Goal: Communication & Community: Answer question/provide support

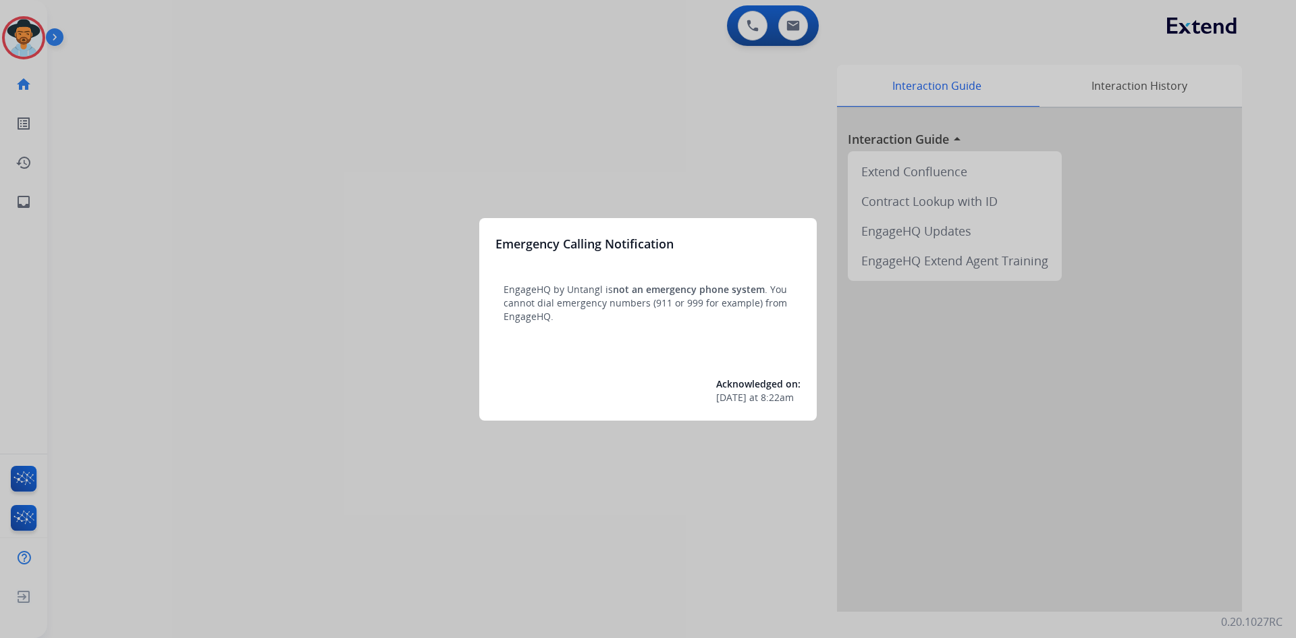
click at [177, 442] on div at bounding box center [648, 319] width 1296 height 638
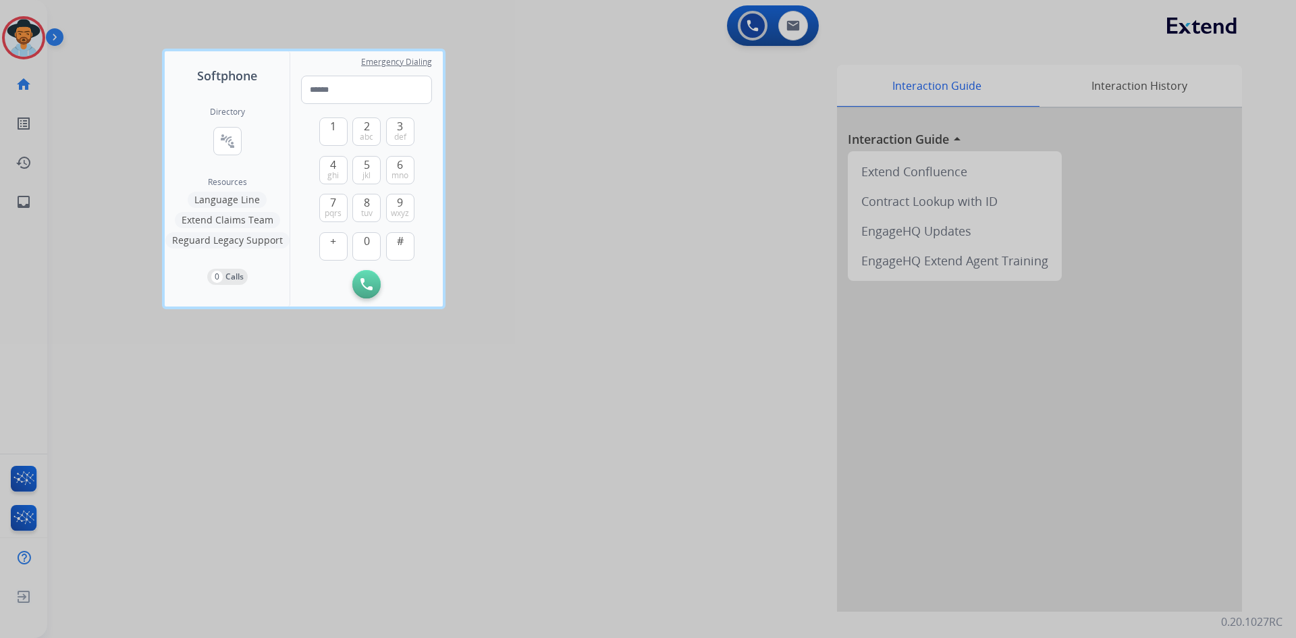
click at [177, 442] on div at bounding box center [648, 319] width 1296 height 638
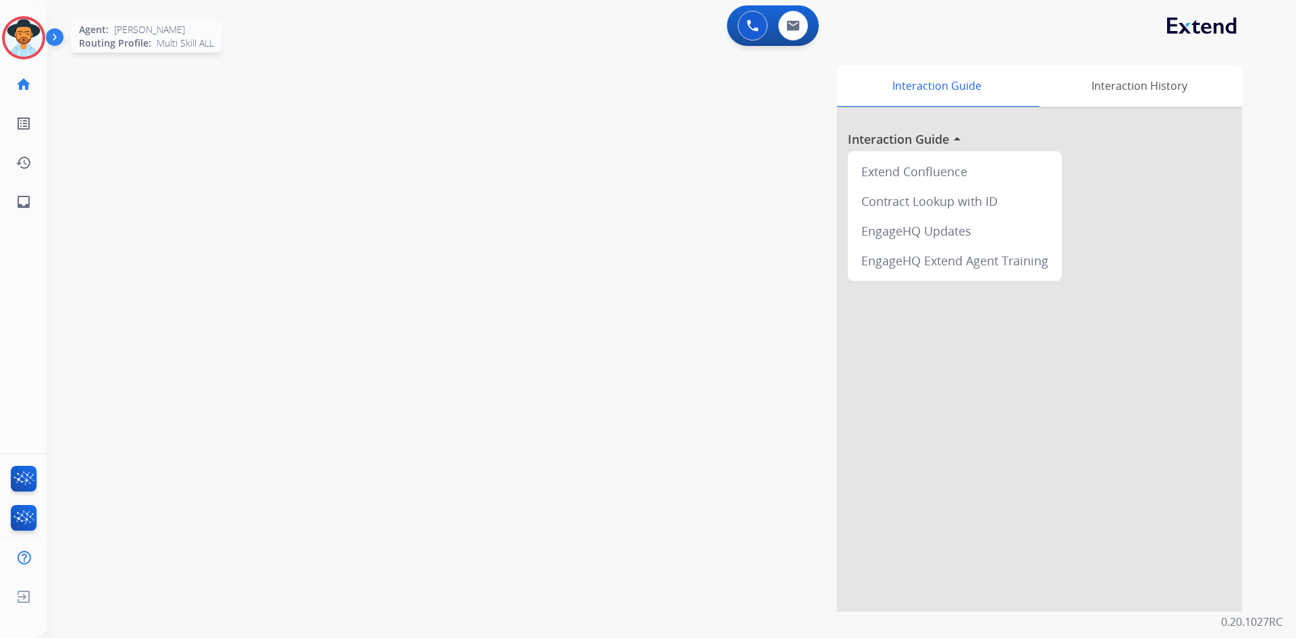
click at [31, 30] on img at bounding box center [24, 38] width 38 height 38
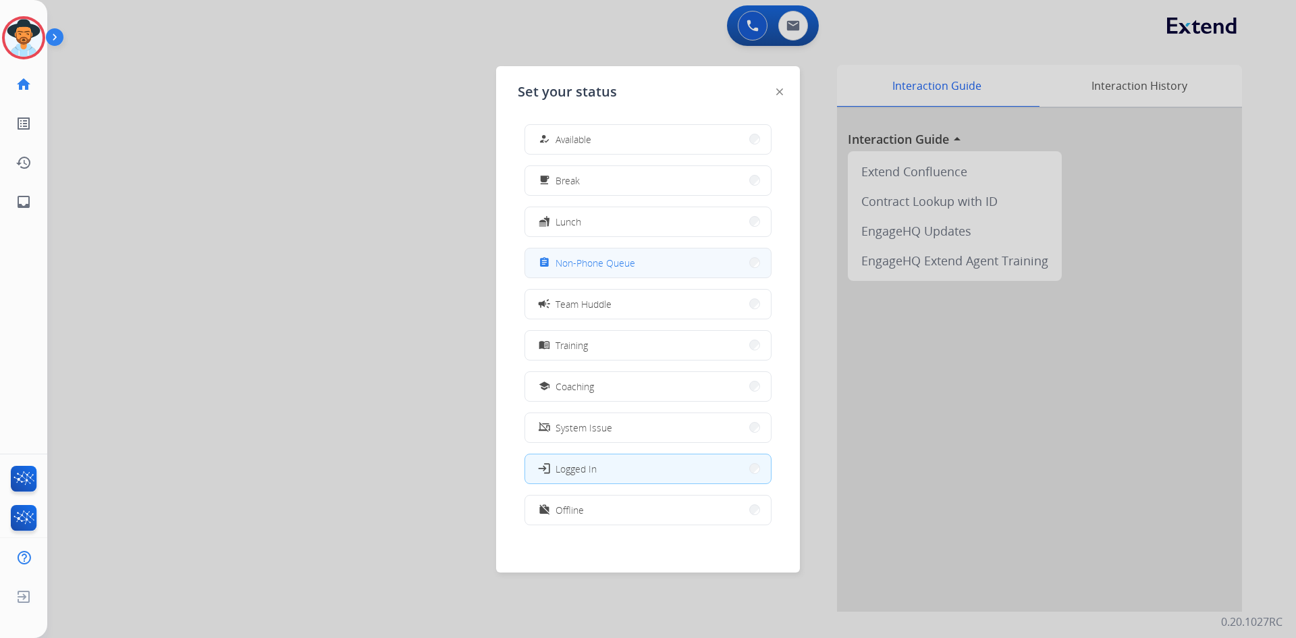
click at [610, 259] on span "Non-Phone Queue" at bounding box center [595, 263] width 80 height 14
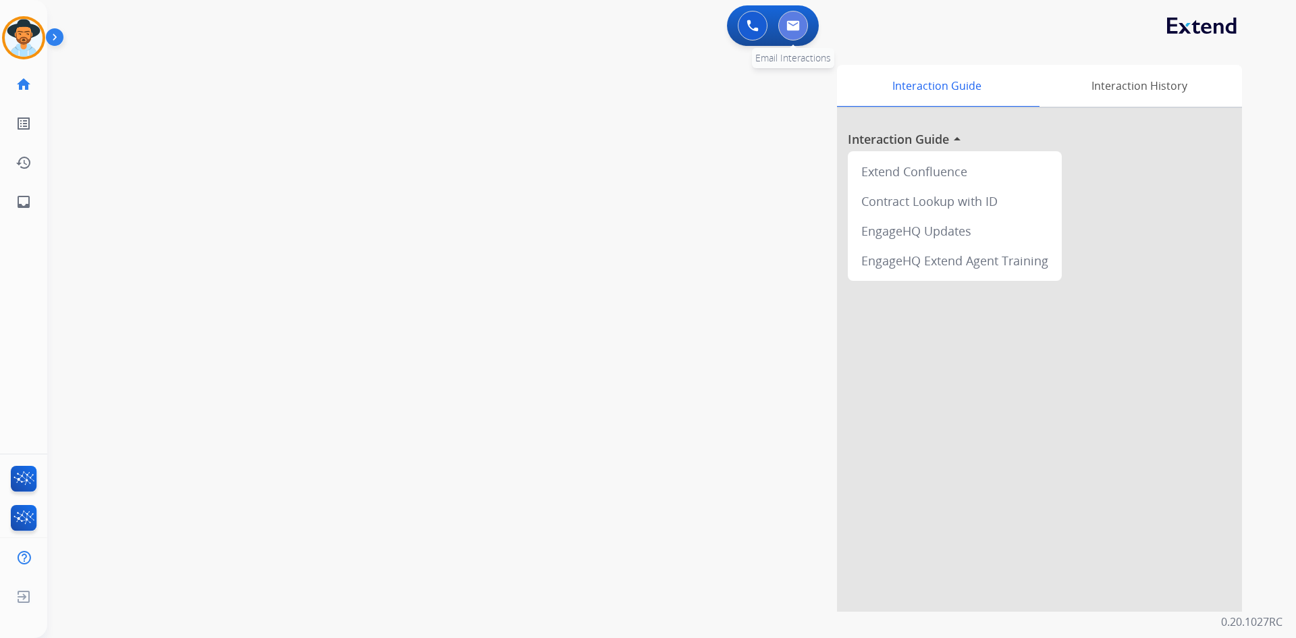
click at [798, 25] on img at bounding box center [792, 25] width 13 height 11
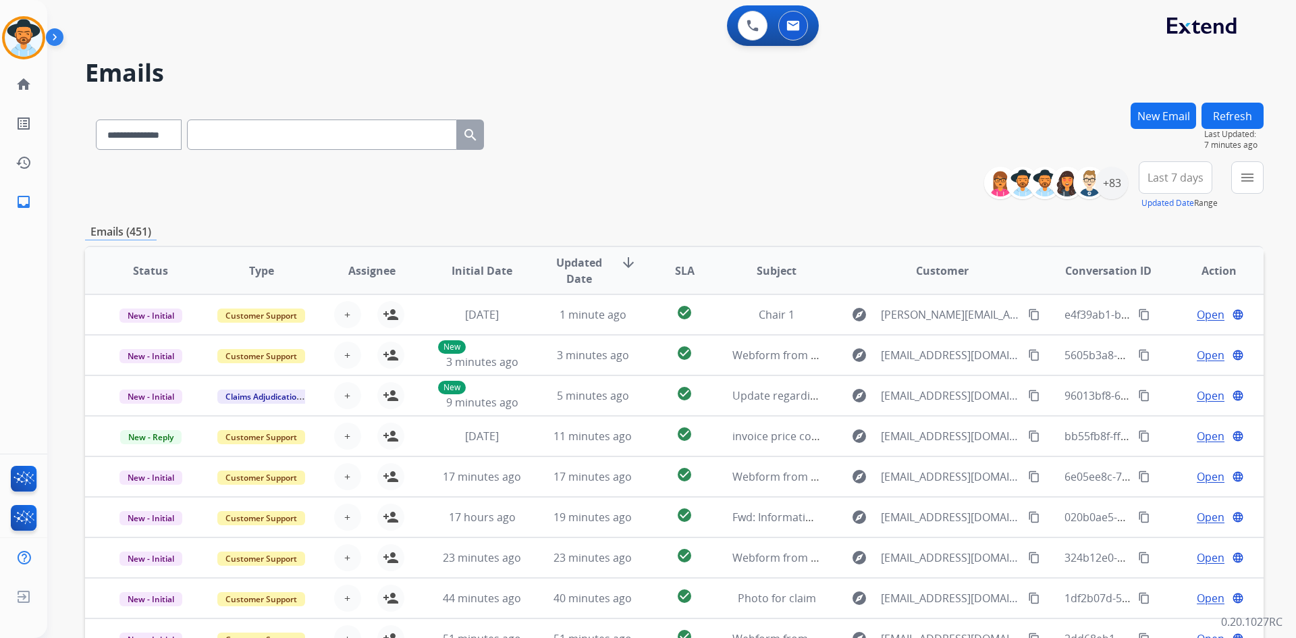
click at [297, 139] on input "text" at bounding box center [322, 134] width 270 height 30
paste input "**********"
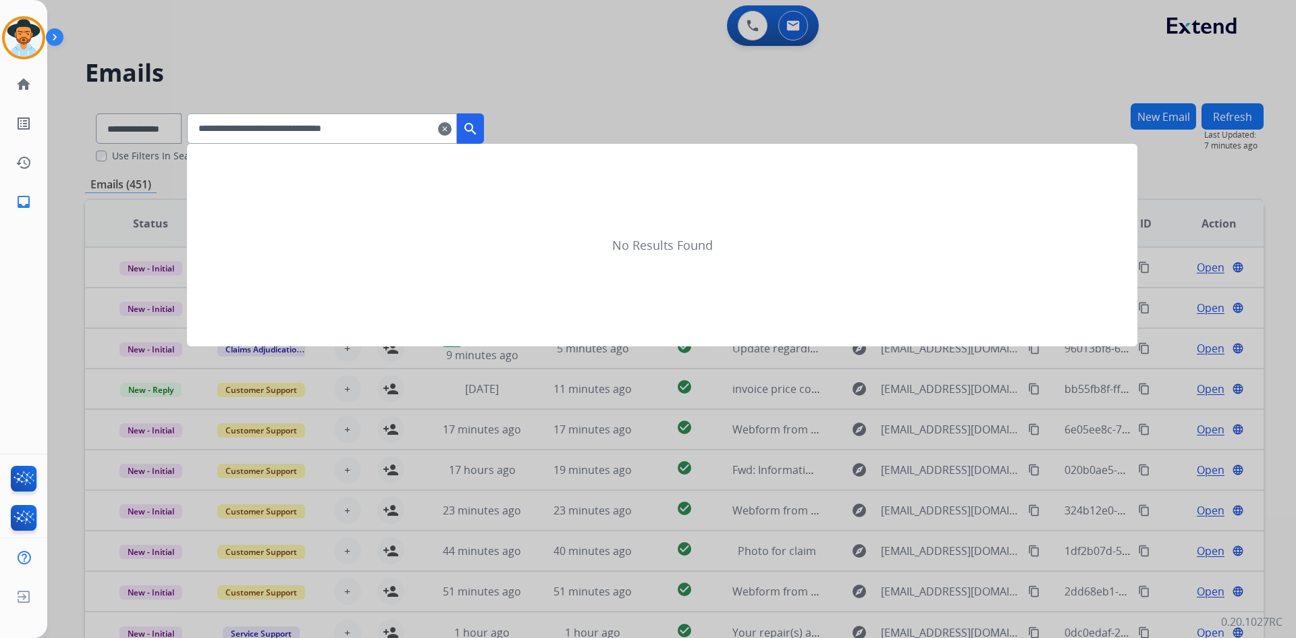
type input "**********"
click at [484, 124] on button "search" at bounding box center [470, 128] width 27 height 30
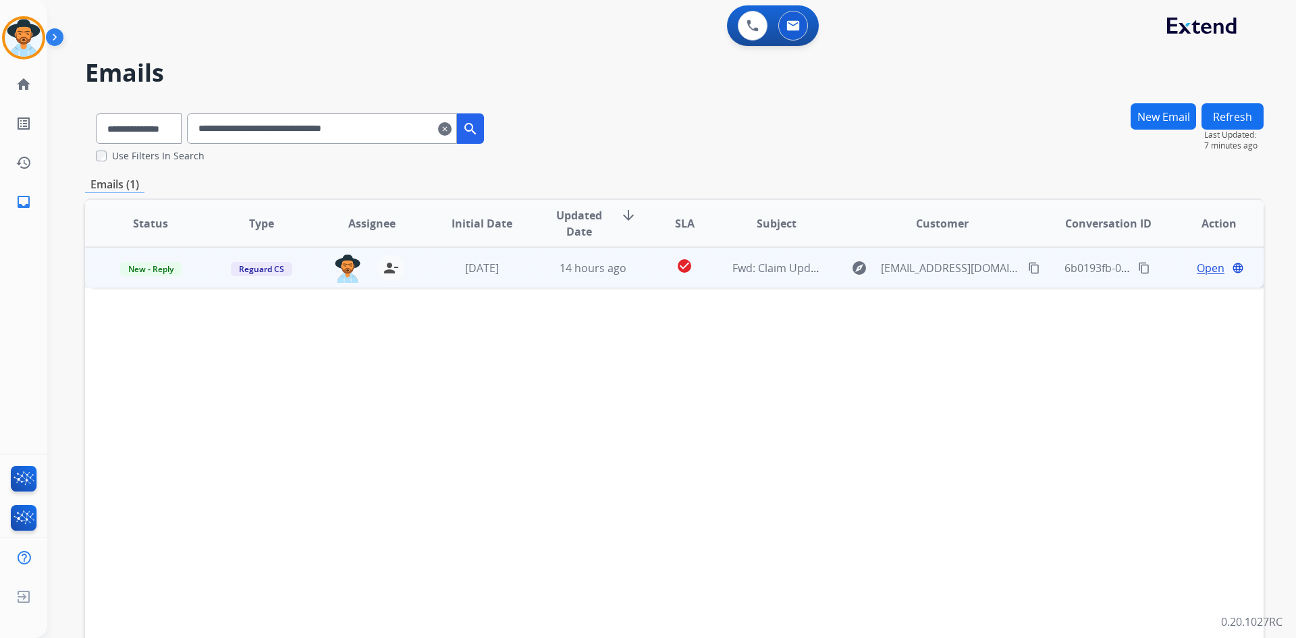
click at [1028, 271] on mat-icon "content_copy" at bounding box center [1034, 268] width 12 height 12
click at [1200, 266] on span "Open" at bounding box center [1210, 268] width 28 height 16
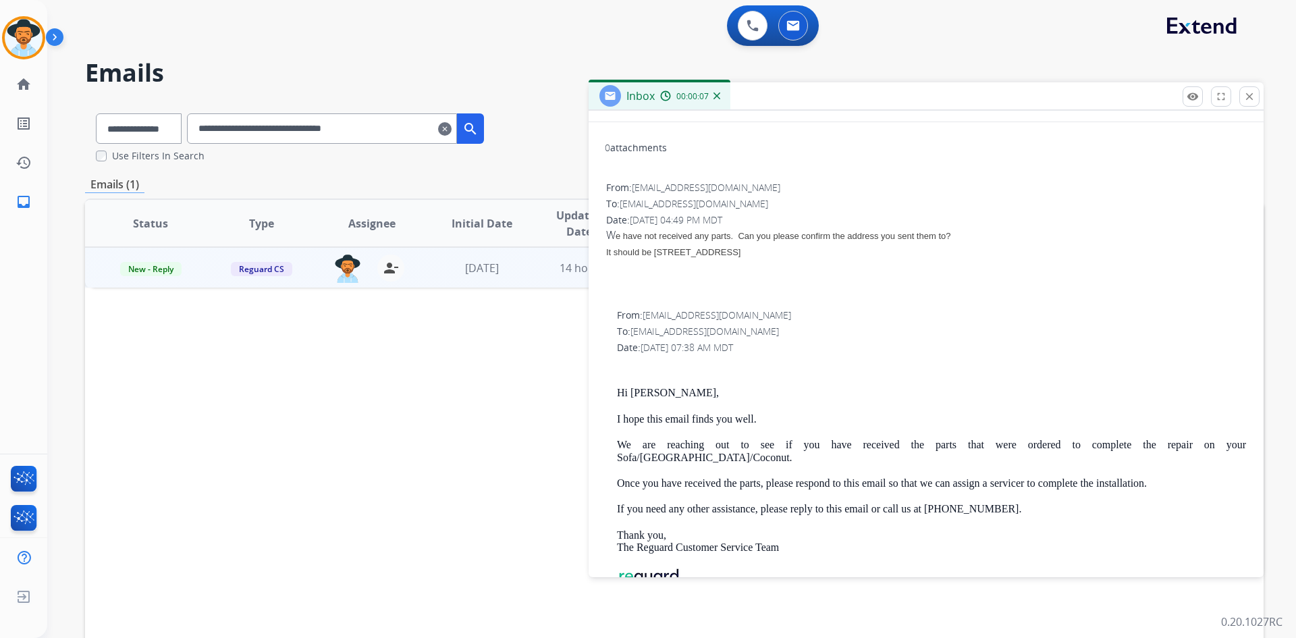
scroll to position [202, 0]
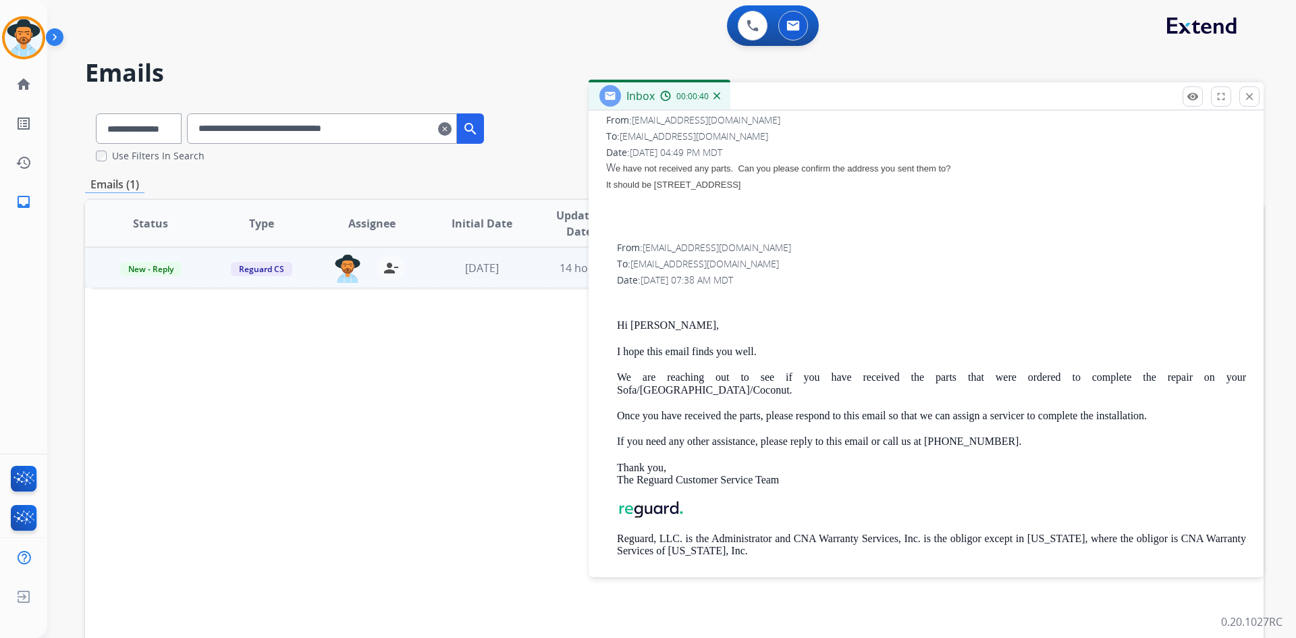
click at [26, 31] on img at bounding box center [24, 38] width 38 height 38
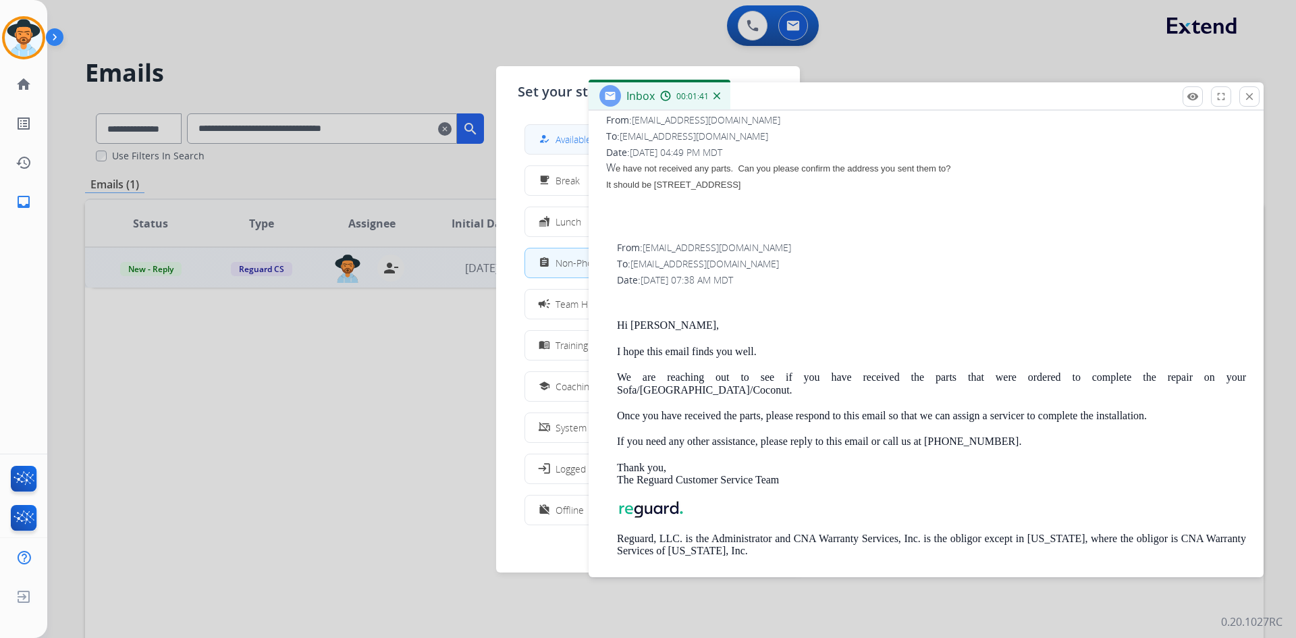
click at [546, 141] on mat-icon "how_to_reg" at bounding box center [543, 139] width 11 height 11
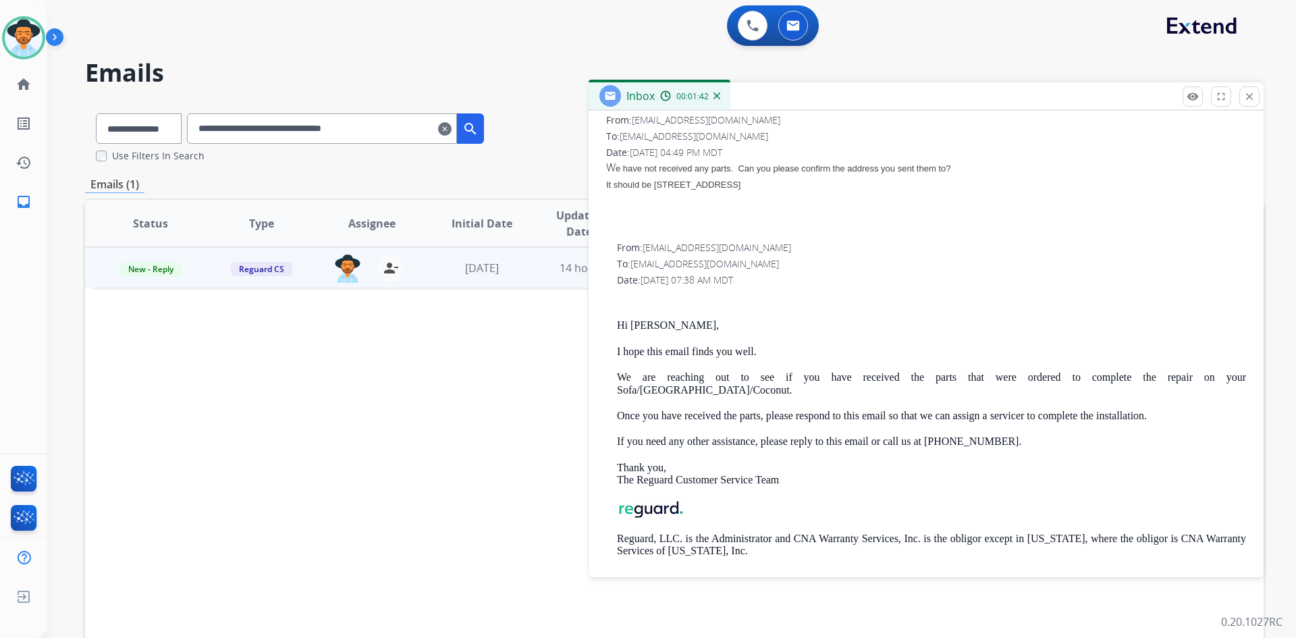
click at [451, 127] on mat-icon "clear" at bounding box center [444, 129] width 13 height 16
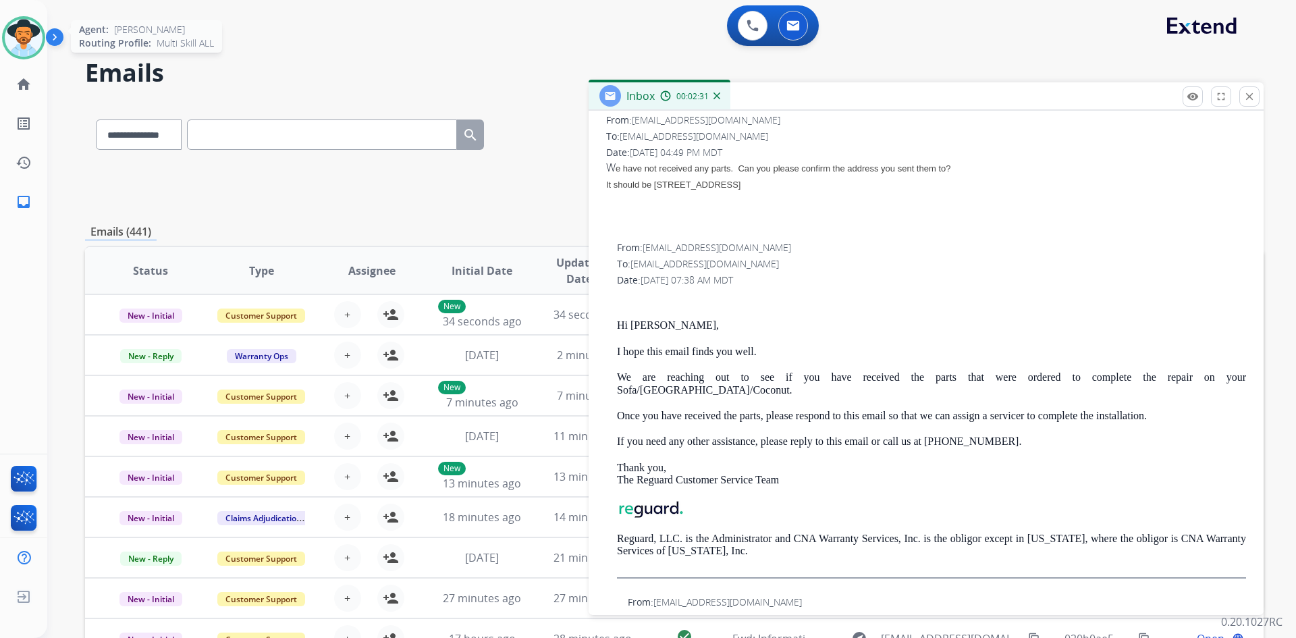
click at [27, 26] on img at bounding box center [24, 38] width 38 height 38
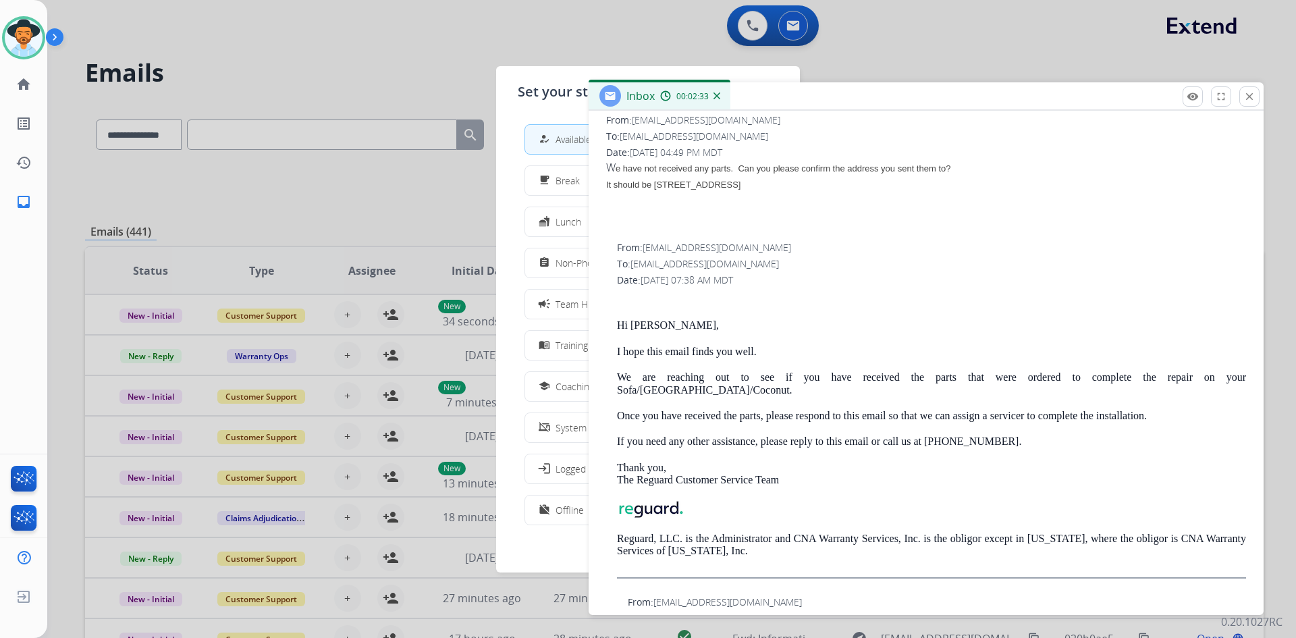
click at [277, 63] on div at bounding box center [648, 319] width 1296 height 638
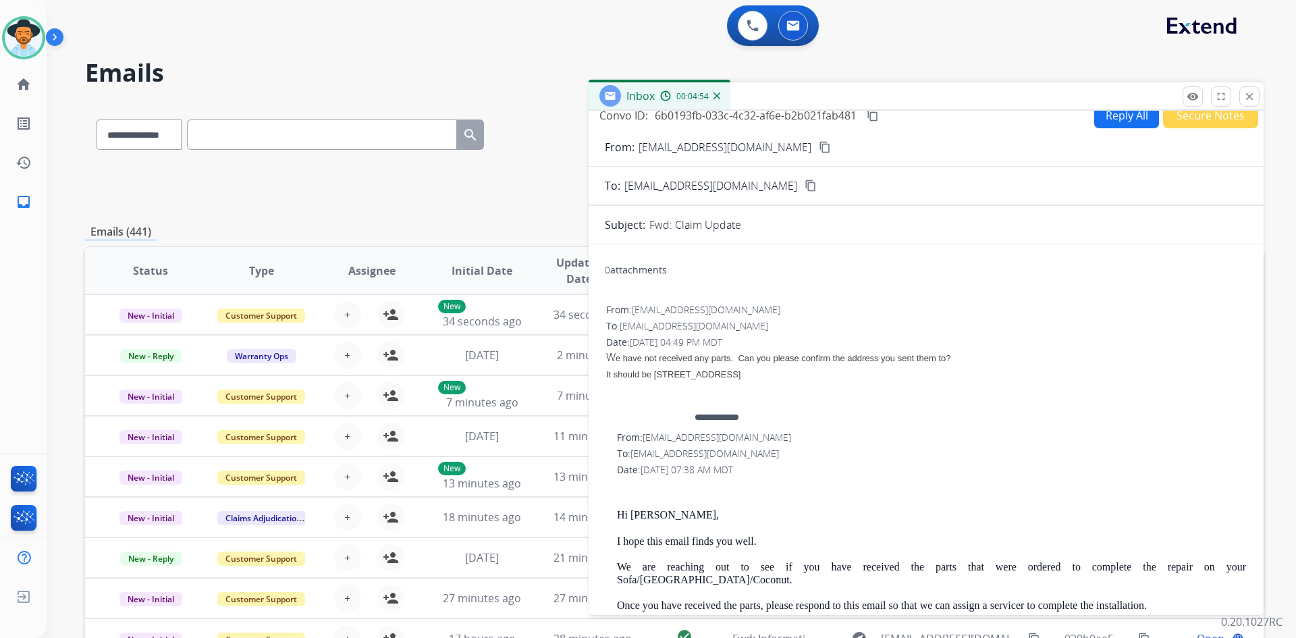
scroll to position [0, 0]
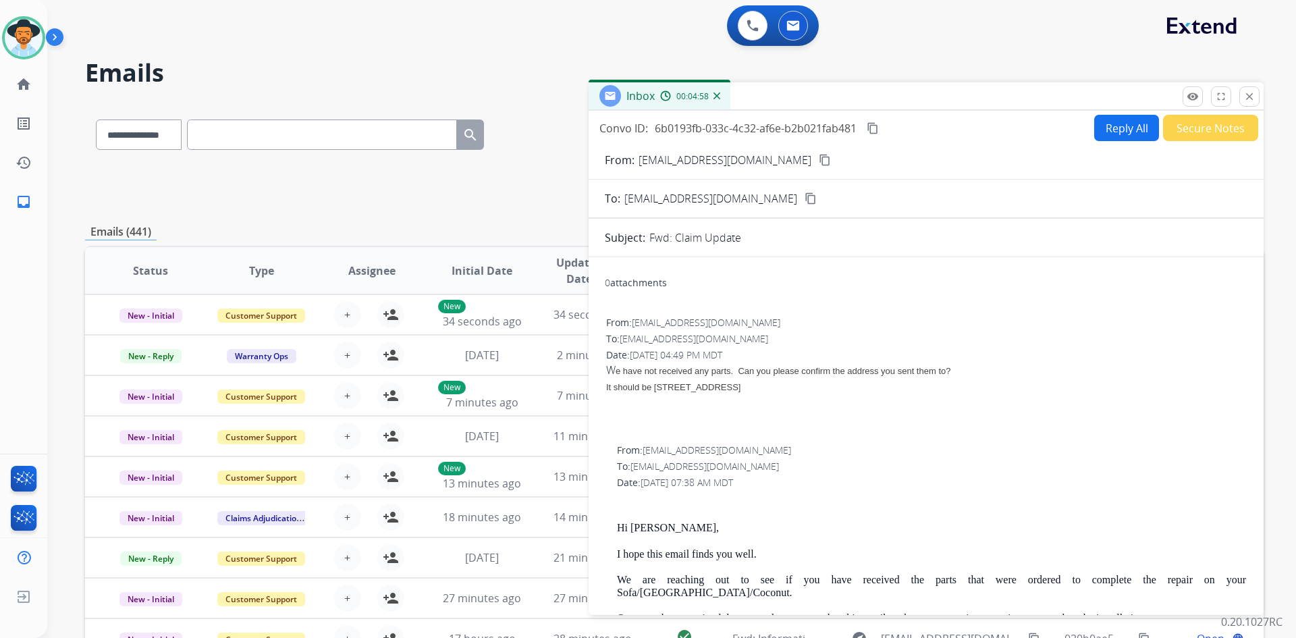
drag, startPoint x: 606, startPoint y: 370, endPoint x: 884, endPoint y: 385, distance: 278.4
click at [884, 385] on div "W e have not received any parts. Can you please confirm the address you sent th…" at bounding box center [926, 394] width 640 height 65
copy div "W e have not received any parts. Can you please confirm the address you sent th…"
click at [873, 130] on mat-icon "content_copy" at bounding box center [872, 128] width 12 height 12
click at [22, 42] on img at bounding box center [24, 38] width 38 height 38
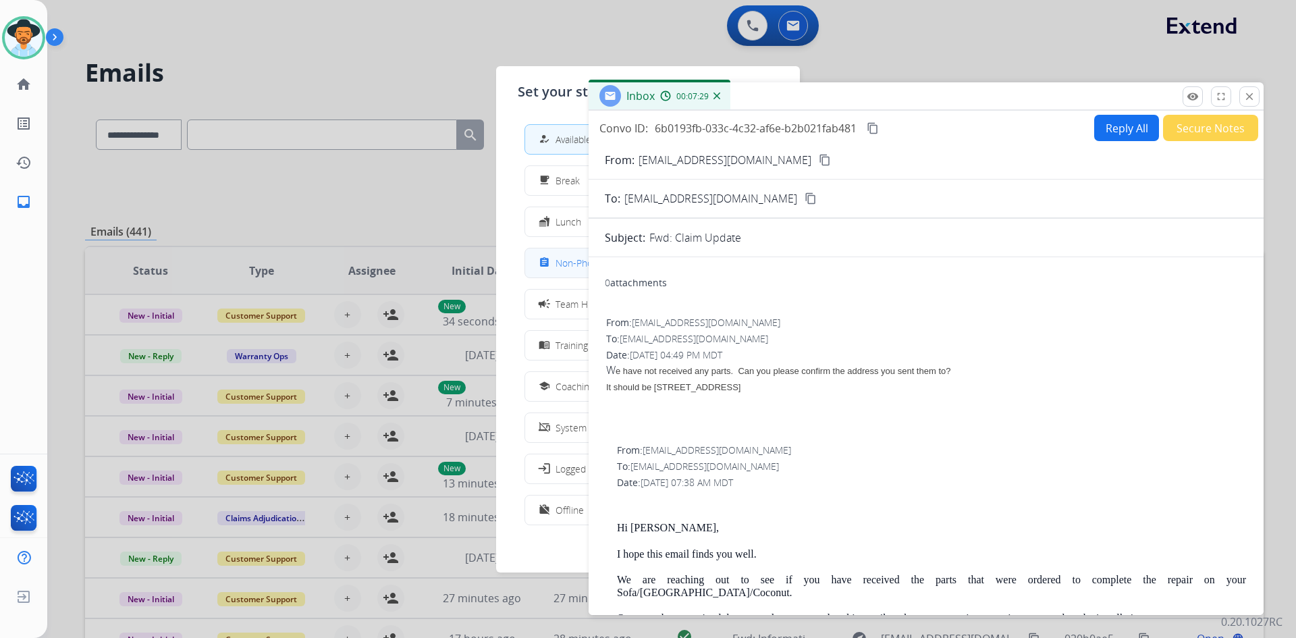
click at [563, 267] on span "Non-Phone Queue" at bounding box center [595, 263] width 80 height 14
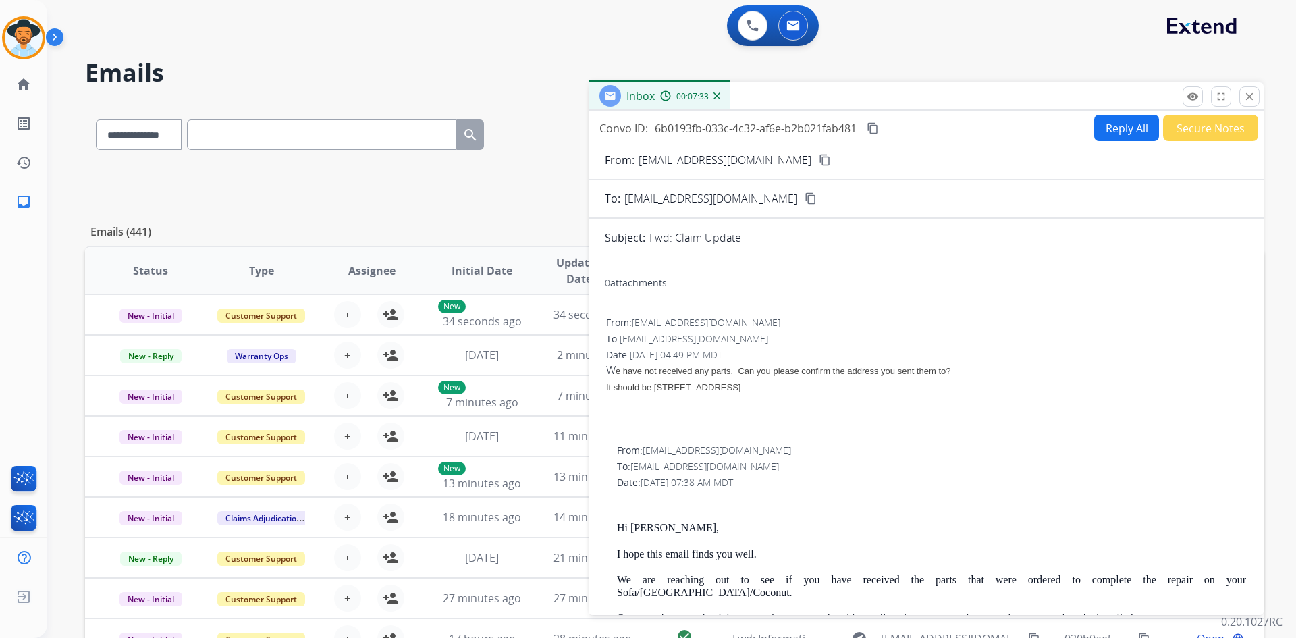
click at [665, 391] on span "It should be [STREET_ADDRESS]" at bounding box center [673, 387] width 134 height 10
click at [664, 389] on span "It should be [STREET_ADDRESS]" at bounding box center [673, 387] width 134 height 10
drag, startPoint x: 664, startPoint y: 389, endPoint x: 757, endPoint y: 389, distance: 93.1
click at [740, 389] on span "It should be [STREET_ADDRESS]" at bounding box center [673, 387] width 134 height 10
copy span "[STREET_ADDRESS]"
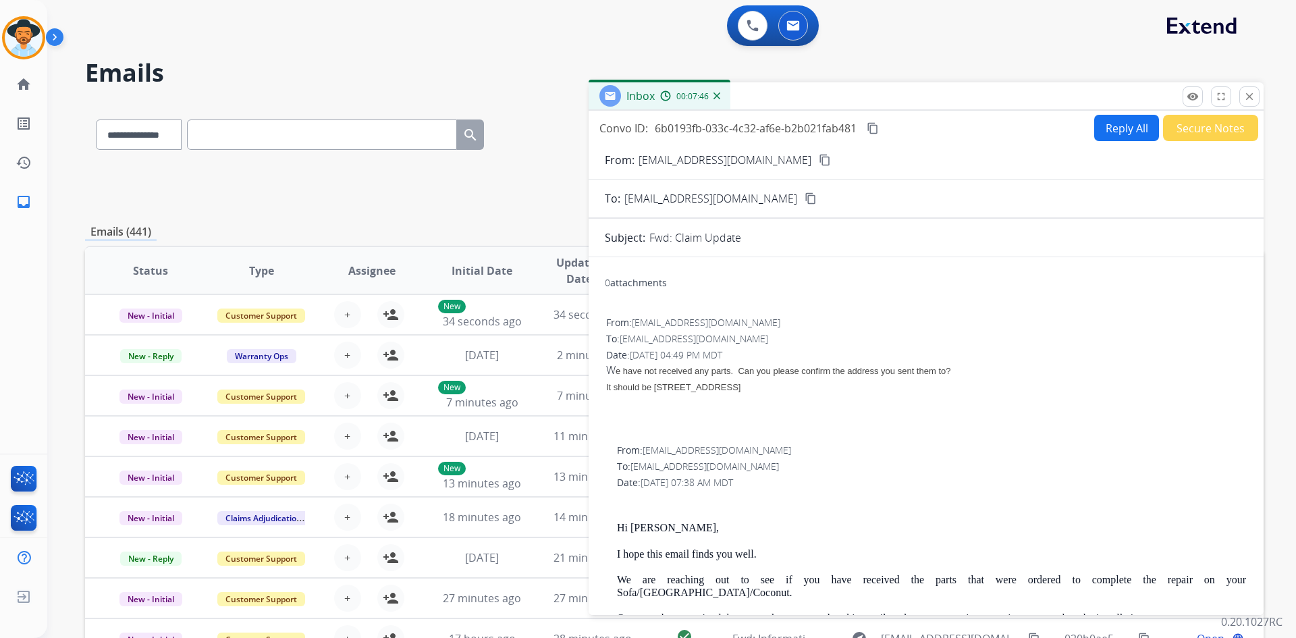
drag, startPoint x: 763, startPoint y: 389, endPoint x: 785, endPoint y: 392, distance: 21.8
click at [785, 392] on div "It should be [STREET_ADDRESS]" at bounding box center [926, 386] width 640 height 16
copy span "#101"
drag, startPoint x: 794, startPoint y: 387, endPoint x: 833, endPoint y: 394, distance: 39.7
click at [833, 394] on div "W e have not received any parts. Can you please confirm the address you sent th…" at bounding box center [926, 394] width 640 height 65
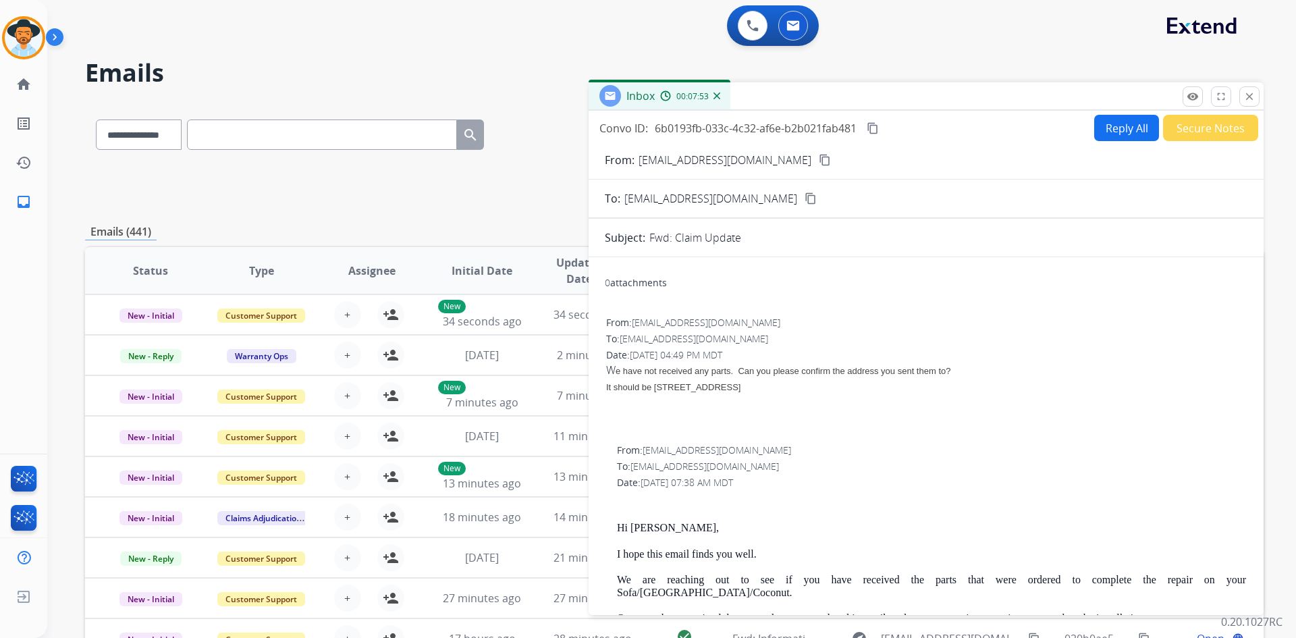
drag, startPoint x: 832, startPoint y: 394, endPoint x: 815, endPoint y: 394, distance: 16.9
click at [831, 394] on div at bounding box center [926, 402] width 640 height 16
click at [740, 388] on span "It should be [STREET_ADDRESS]" at bounding box center [673, 387] width 134 height 10
drag, startPoint x: 793, startPoint y: 388, endPoint x: 834, endPoint y: 393, distance: 41.4
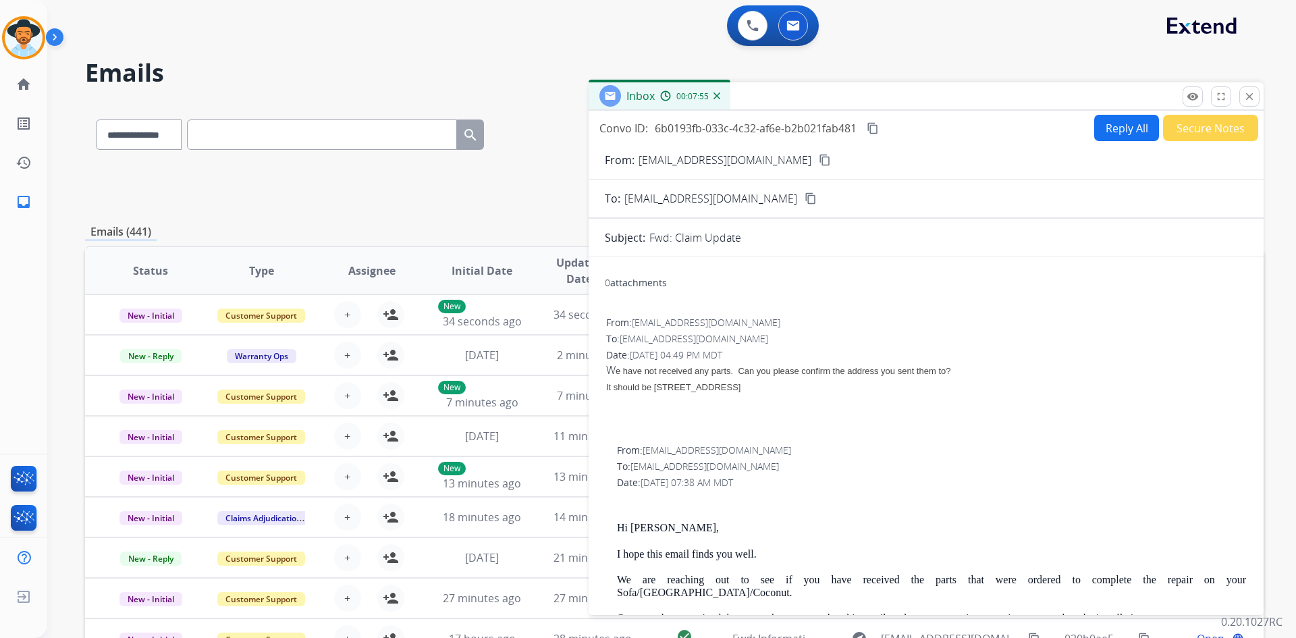
click at [834, 393] on div "It should be [STREET_ADDRESS]" at bounding box center [926, 386] width 640 height 16
copy span "[GEOGRAPHIC_DATA]"
drag, startPoint x: 841, startPoint y: 390, endPoint x: 850, endPoint y: 391, distance: 9.5
click at [740, 391] on span "It should be [STREET_ADDRESS]" at bounding box center [673, 387] width 134 height 10
copy span "TN"
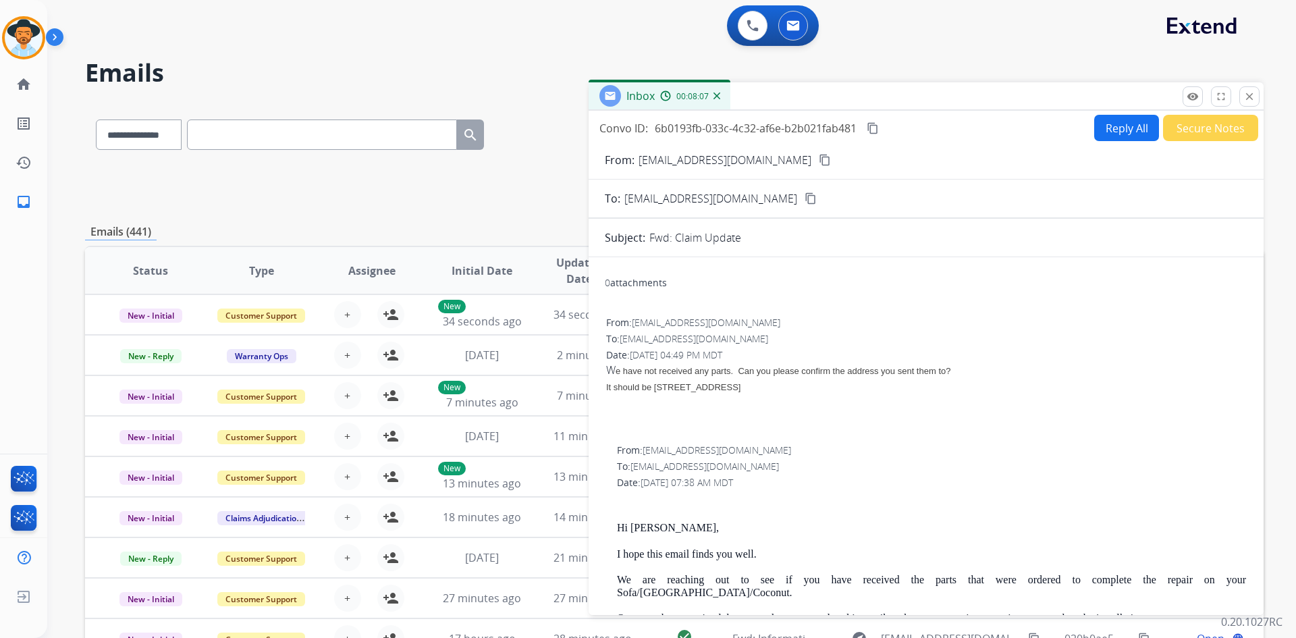
drag, startPoint x: 858, startPoint y: 390, endPoint x: 874, endPoint y: 389, distance: 16.2
click at [740, 389] on span "It should be [STREET_ADDRESS]" at bounding box center [673, 387] width 134 height 10
drag, startPoint x: 855, startPoint y: 389, endPoint x: 866, endPoint y: 389, distance: 11.5
click at [740, 389] on span "It should be [STREET_ADDRESS]" at bounding box center [673, 387] width 134 height 10
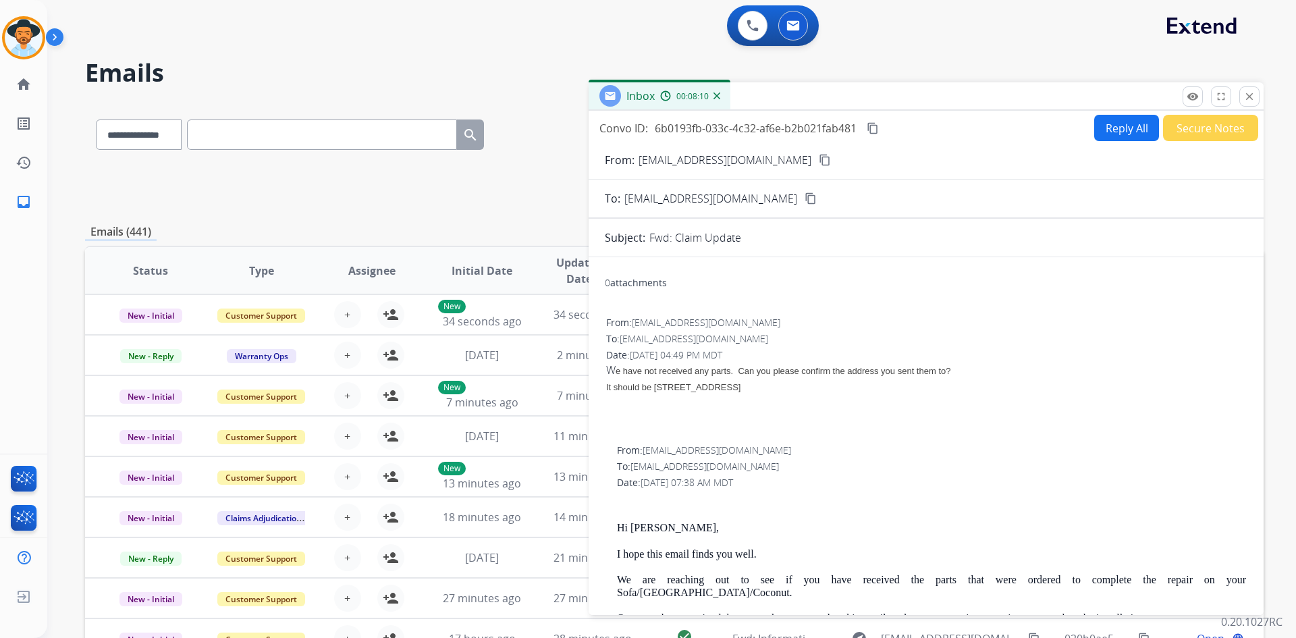
copy span "38555"
drag, startPoint x: 631, startPoint y: 528, endPoint x: 663, endPoint y: 530, distance: 32.5
click at [663, 530] on p "Hi [PERSON_NAME]," at bounding box center [931, 528] width 629 height 12
copy p "Marette"
click at [1116, 127] on button "Reply All" at bounding box center [1126, 128] width 65 height 26
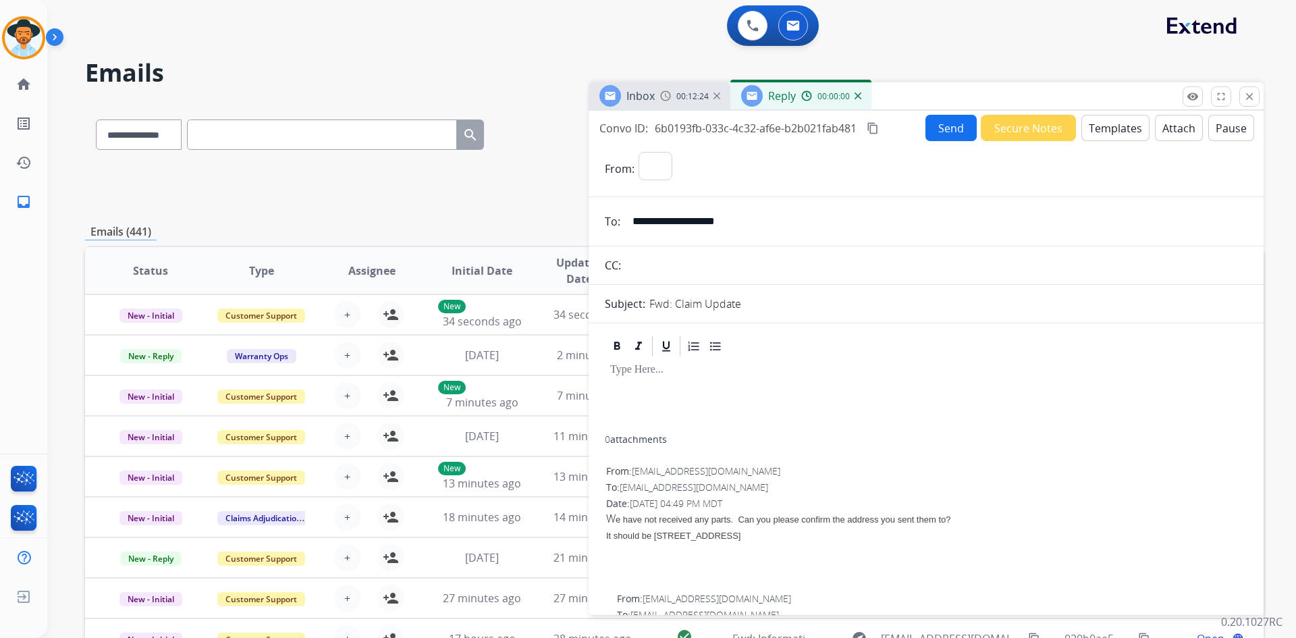
select select "**********"
click at [15, 39] on img at bounding box center [24, 38] width 38 height 38
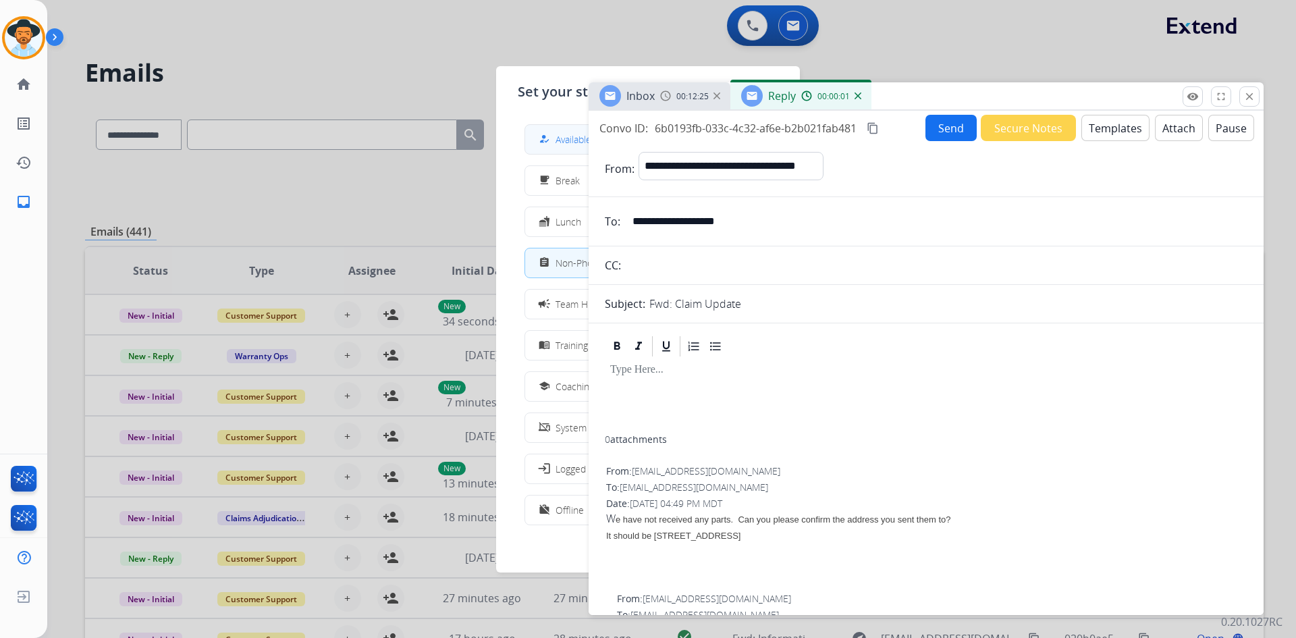
click at [559, 144] on span "Available" at bounding box center [573, 139] width 36 height 14
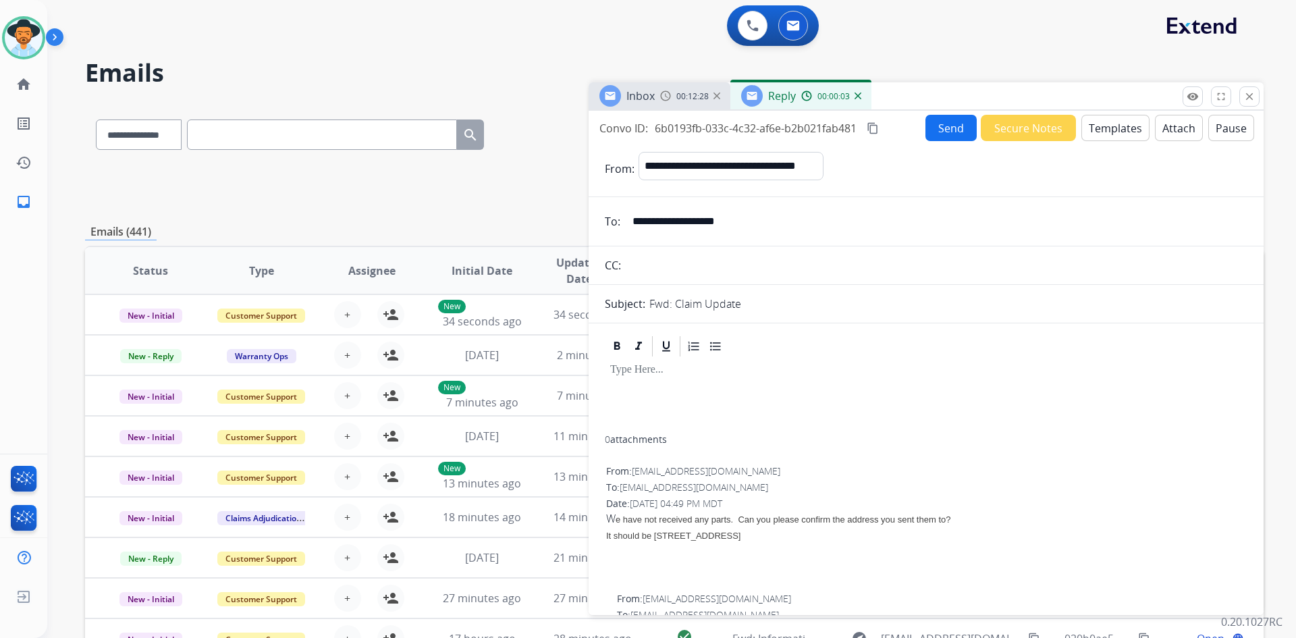
click at [1105, 120] on button "Templates" at bounding box center [1115, 128] width 68 height 26
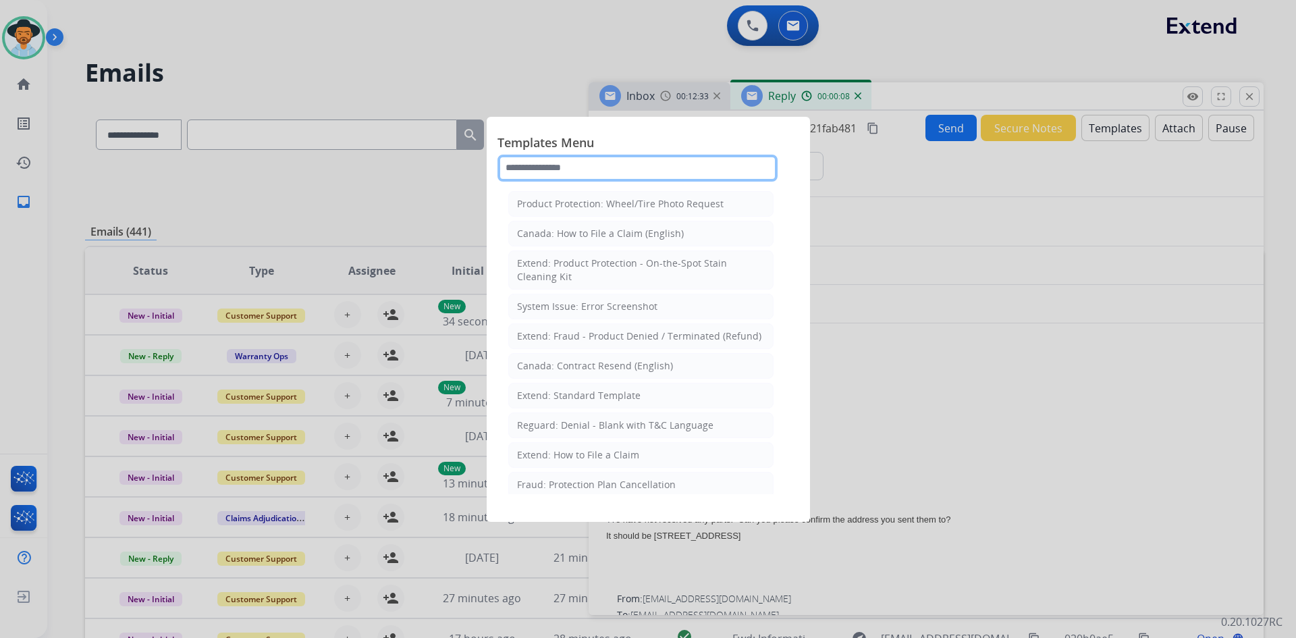
click at [569, 172] on input "text" at bounding box center [637, 168] width 280 height 27
type input "***"
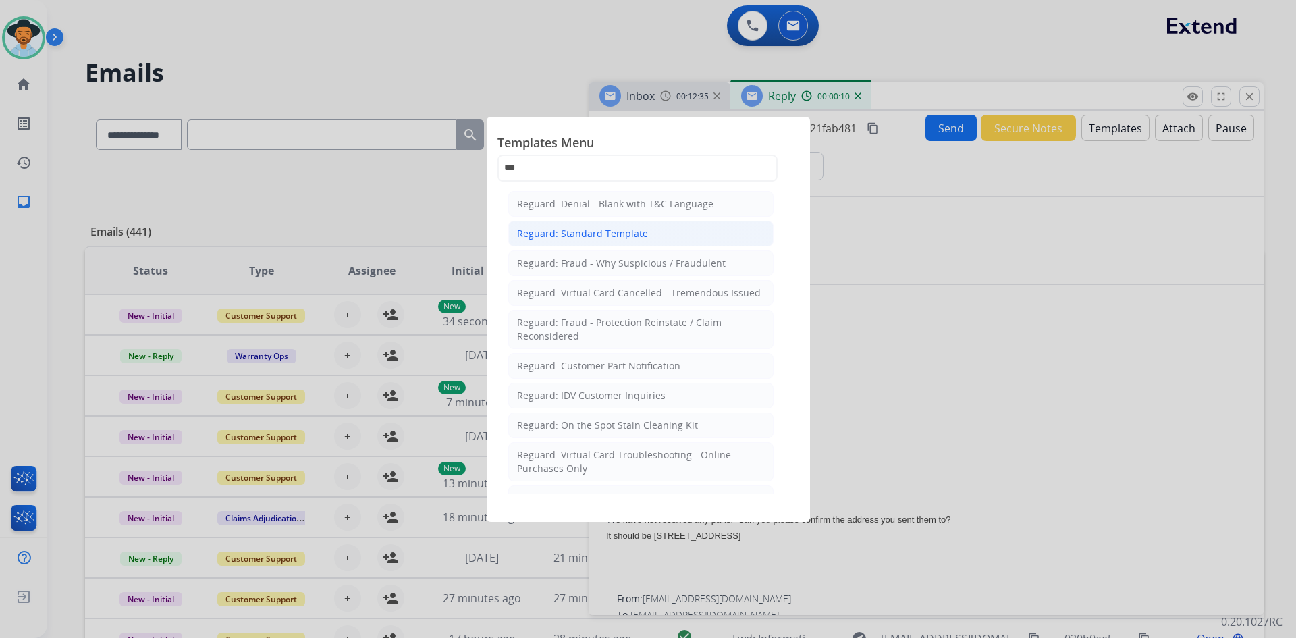
click at [579, 225] on li "Reguard: Standard Template" at bounding box center [640, 234] width 265 height 26
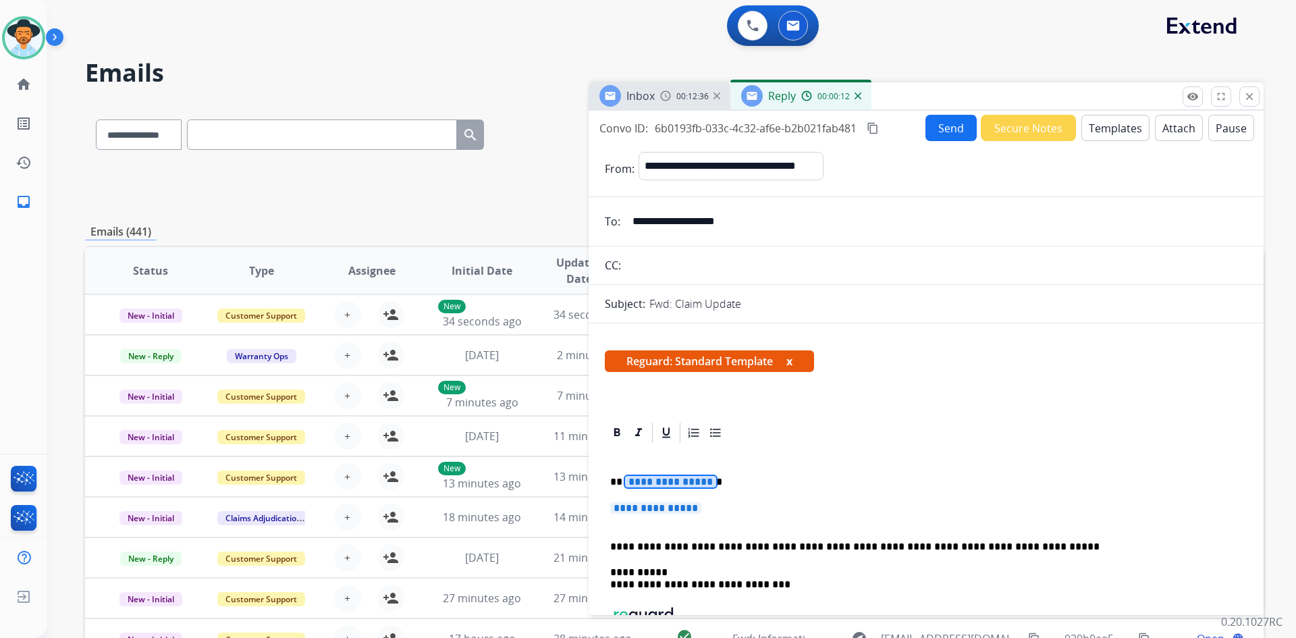
click at [661, 481] on span "**********" at bounding box center [670, 481] width 91 height 11
click at [660, 514] on span "**********" at bounding box center [655, 507] width 91 height 11
click at [687, 506] on span "**********" at bounding box center [655, 507] width 91 height 11
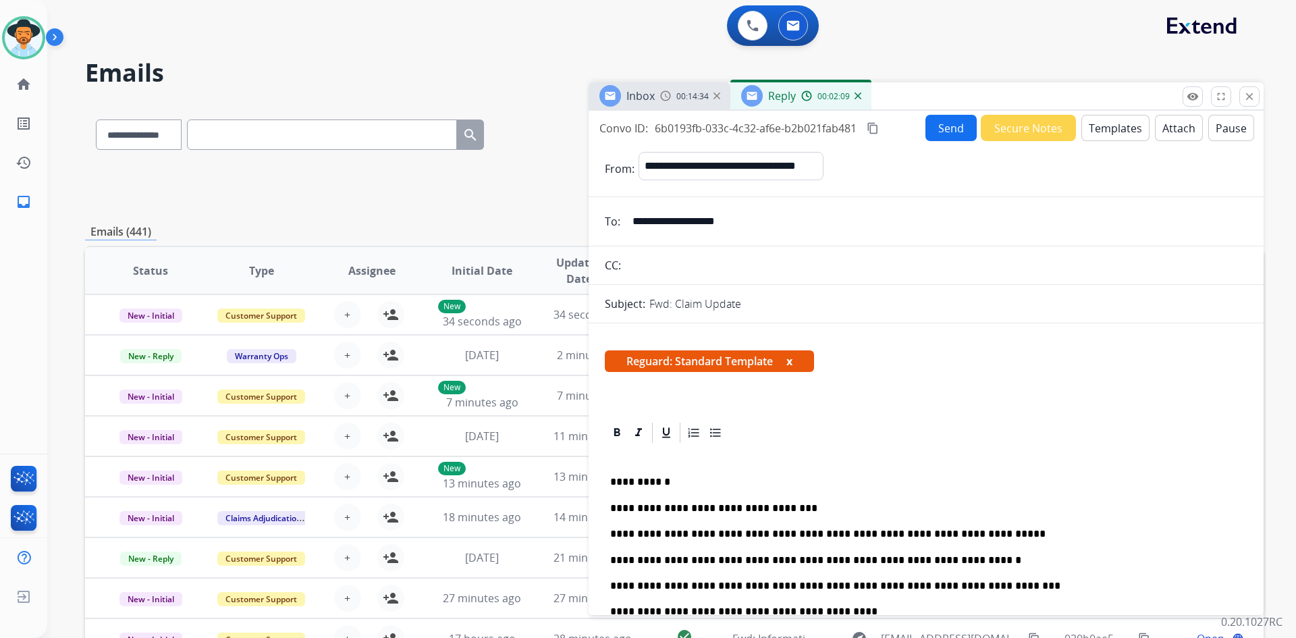
click at [941, 136] on button "Send" at bounding box center [950, 128] width 51 height 26
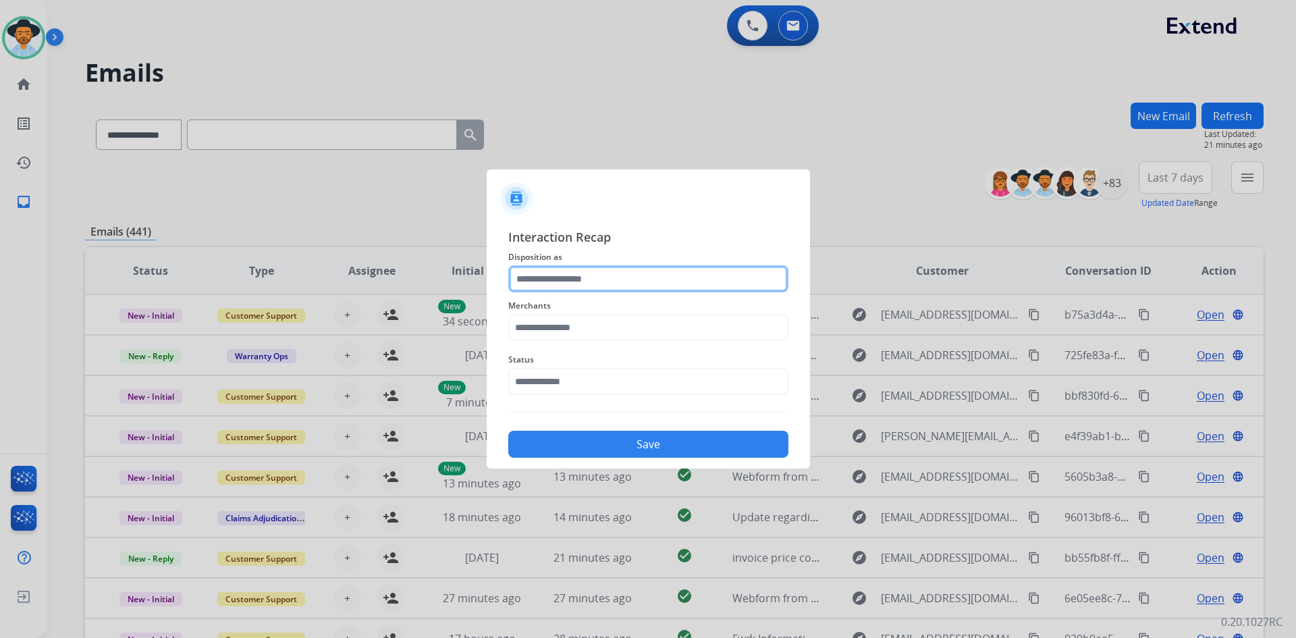
click at [537, 283] on input "text" at bounding box center [648, 278] width 280 height 27
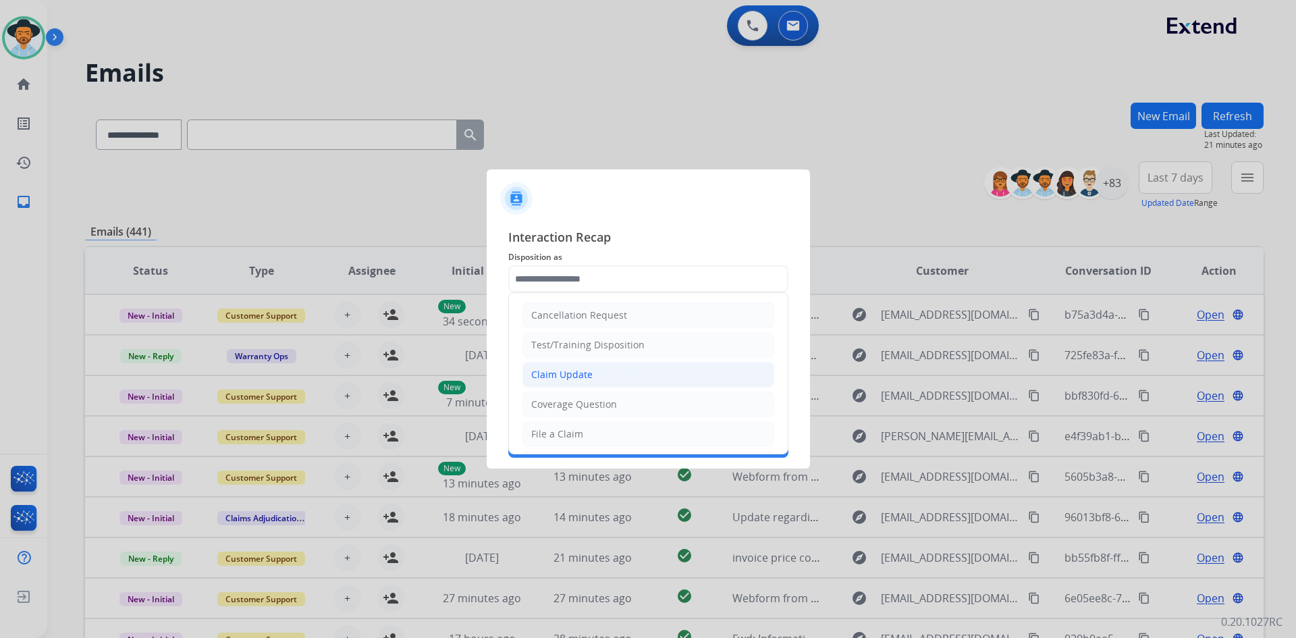
click at [556, 372] on div "Claim Update" at bounding box center [561, 374] width 61 height 13
type input "**********"
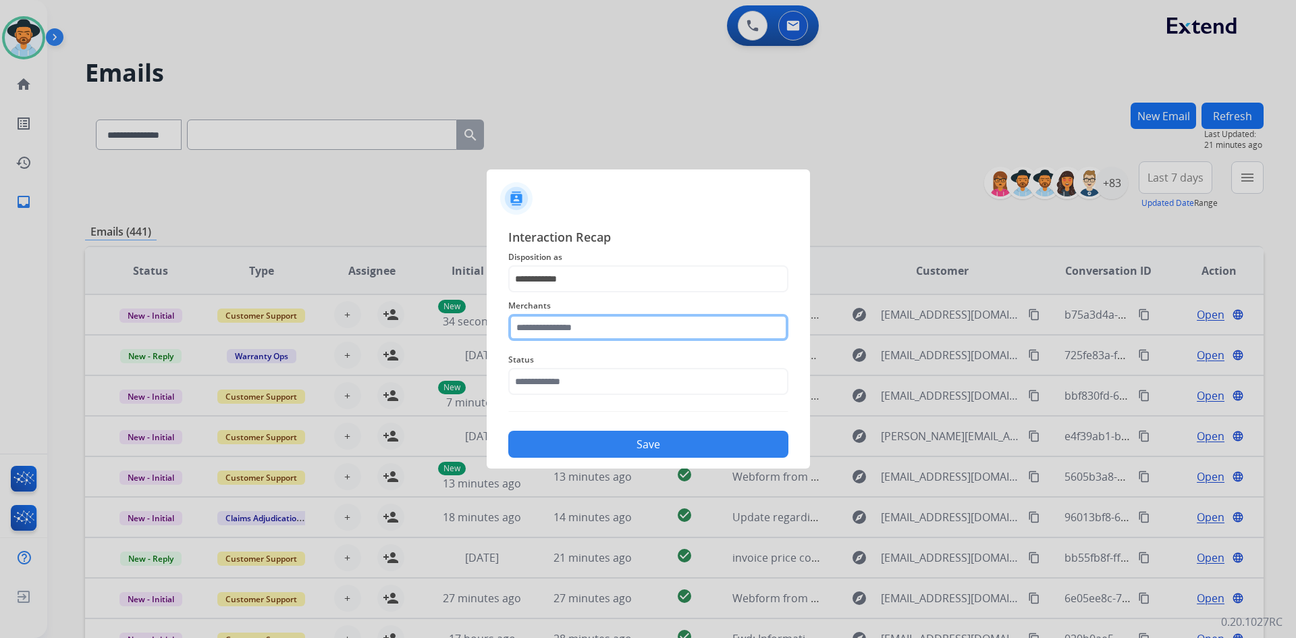
click at [545, 325] on input "text" at bounding box center [648, 327] width 280 height 27
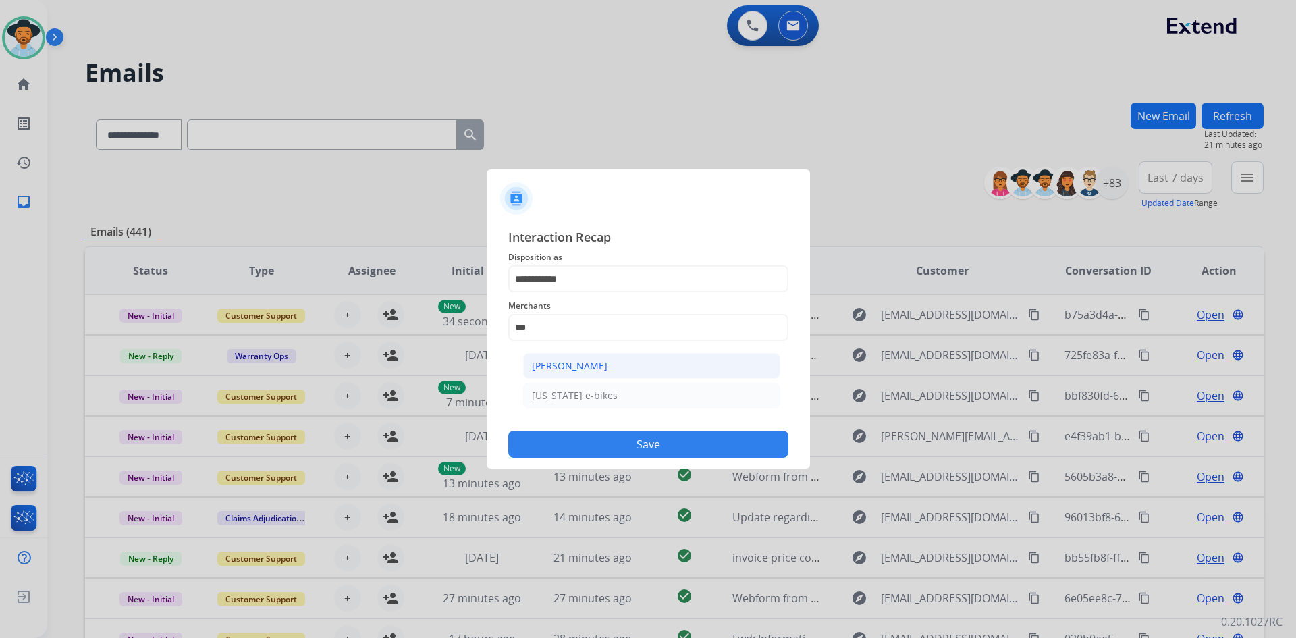
click at [596, 366] on div "[PERSON_NAME]" at bounding box center [570, 365] width 76 height 13
type input "**********"
click at [572, 376] on input "text" at bounding box center [648, 381] width 280 height 27
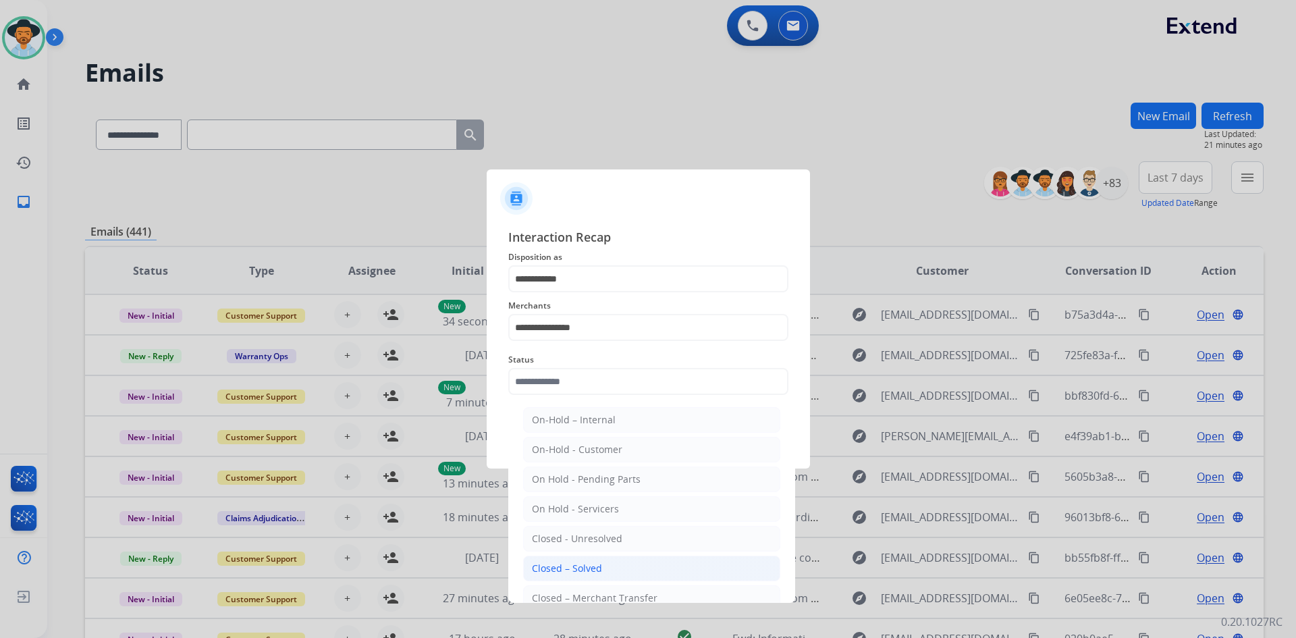
click at [597, 564] on div "Closed – Solved" at bounding box center [567, 567] width 70 height 13
type input "**********"
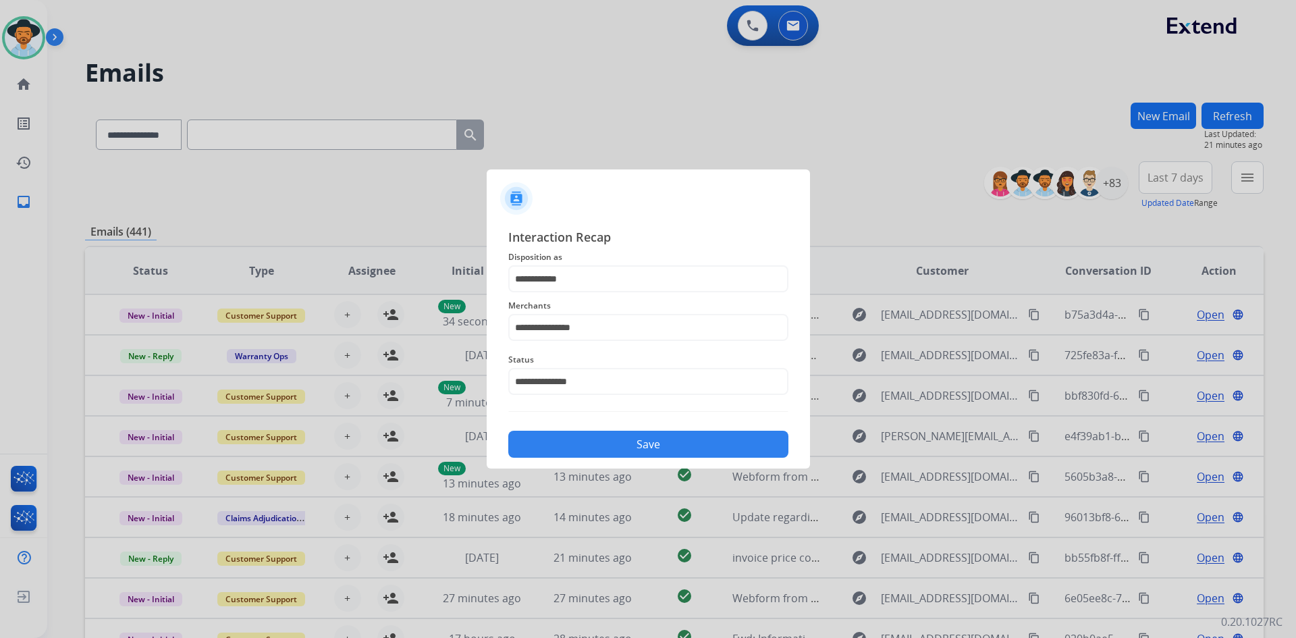
click at [613, 441] on button "Save" at bounding box center [648, 444] width 280 height 27
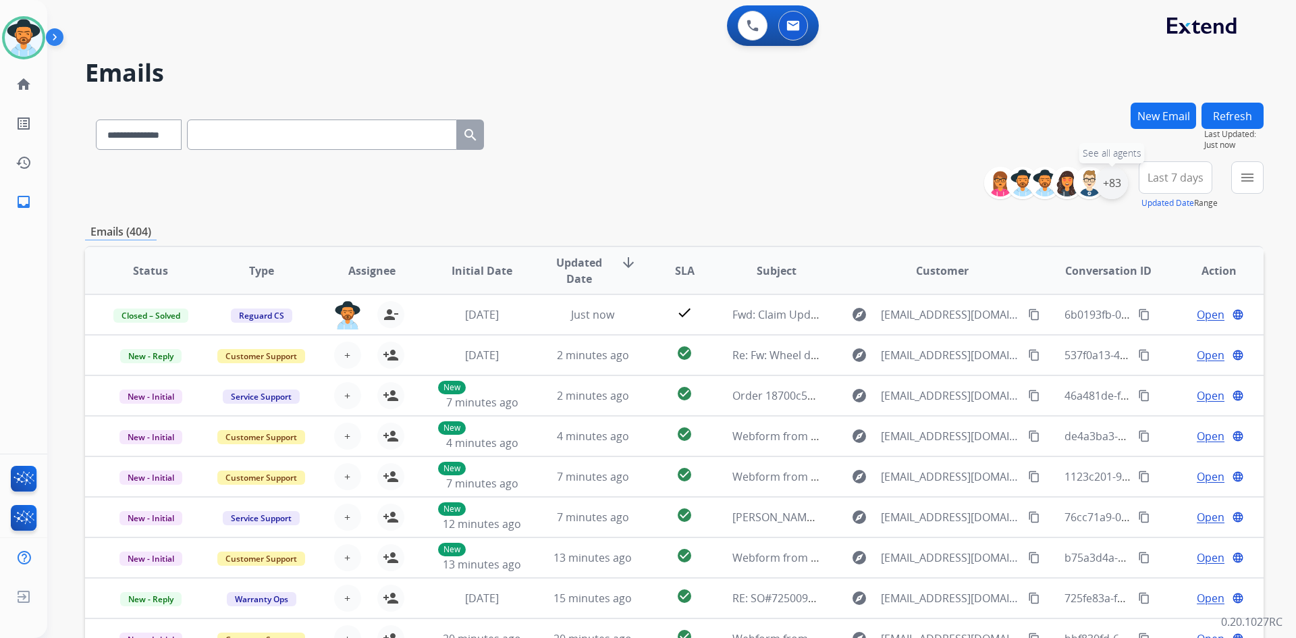
click at [1112, 184] on div "+83" at bounding box center [1111, 183] width 32 height 32
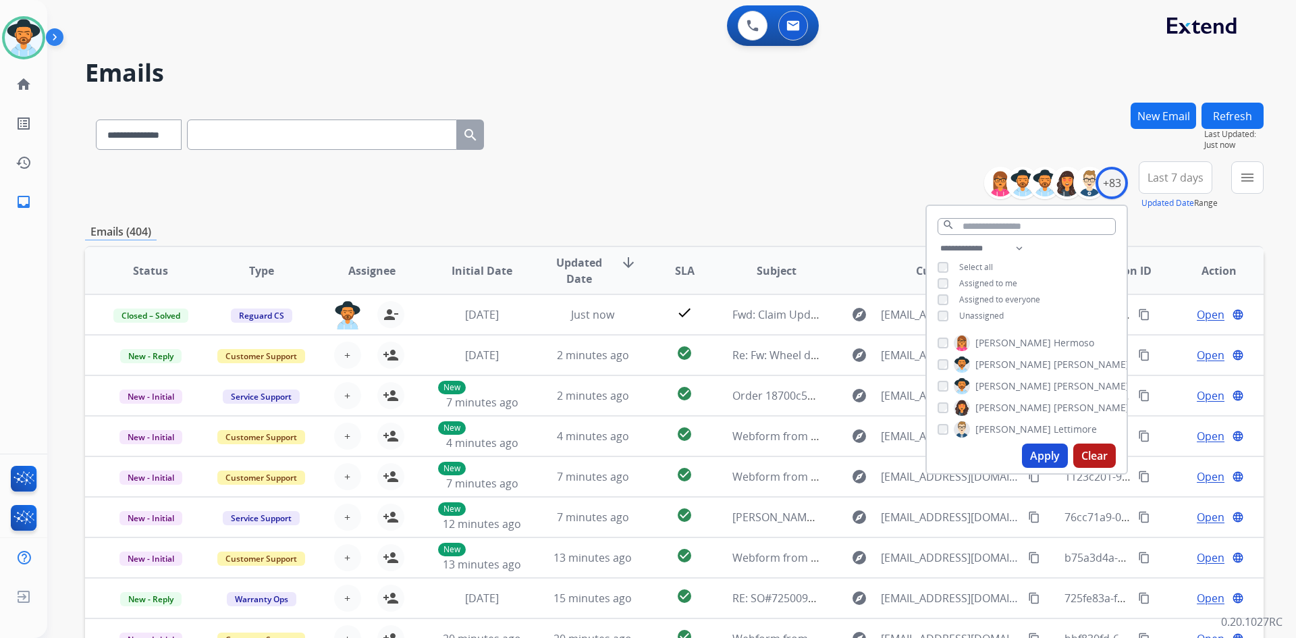
click at [983, 316] on span "Unassigned" at bounding box center [981, 315] width 45 height 11
click at [1022, 459] on button "Apply" at bounding box center [1045, 455] width 46 height 24
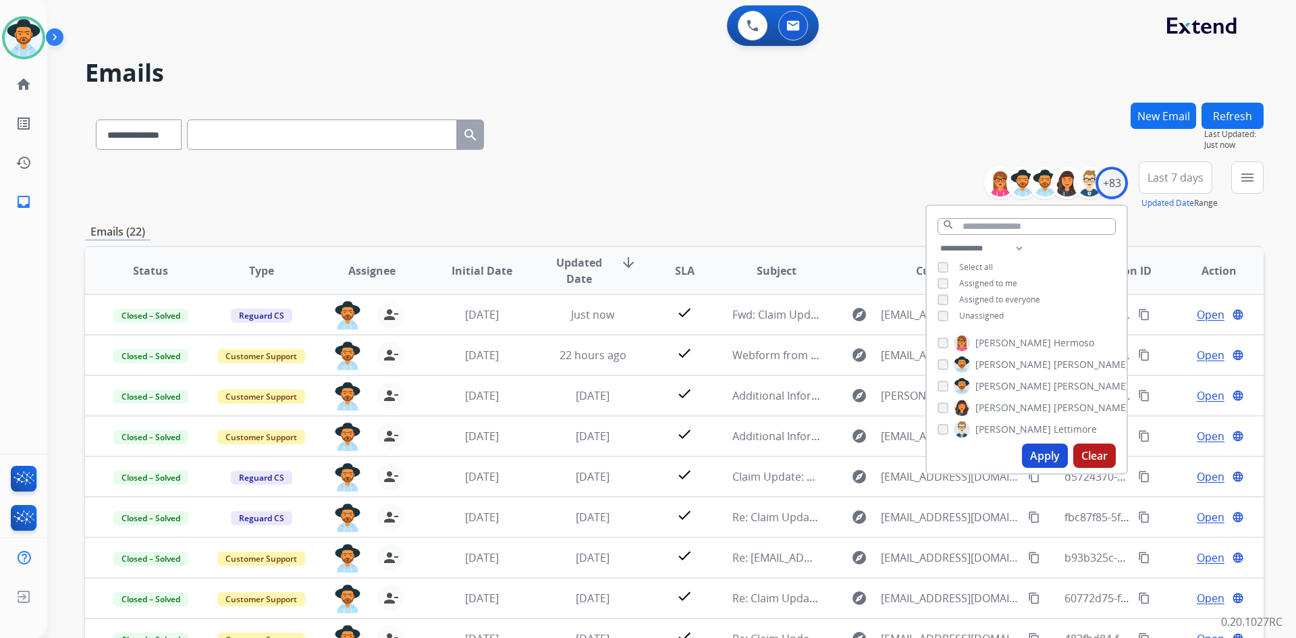
click at [640, 178] on div "**********" at bounding box center [674, 185] width 1178 height 49
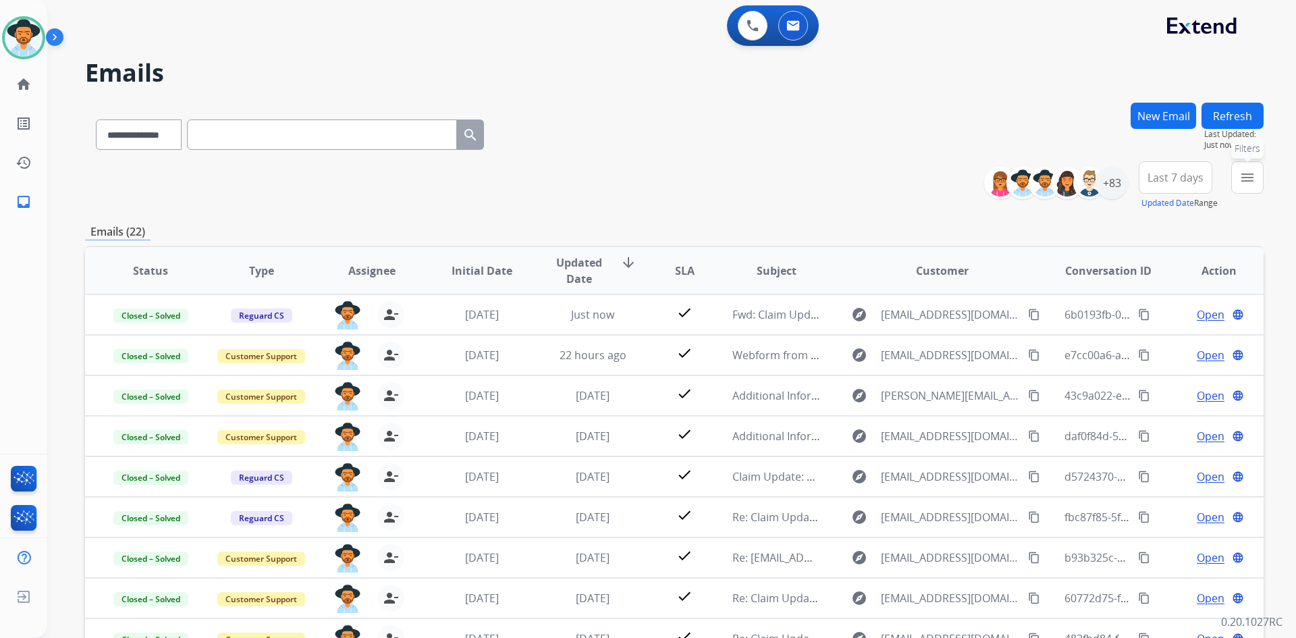
click at [1252, 186] on button "menu Filters" at bounding box center [1247, 177] width 32 height 32
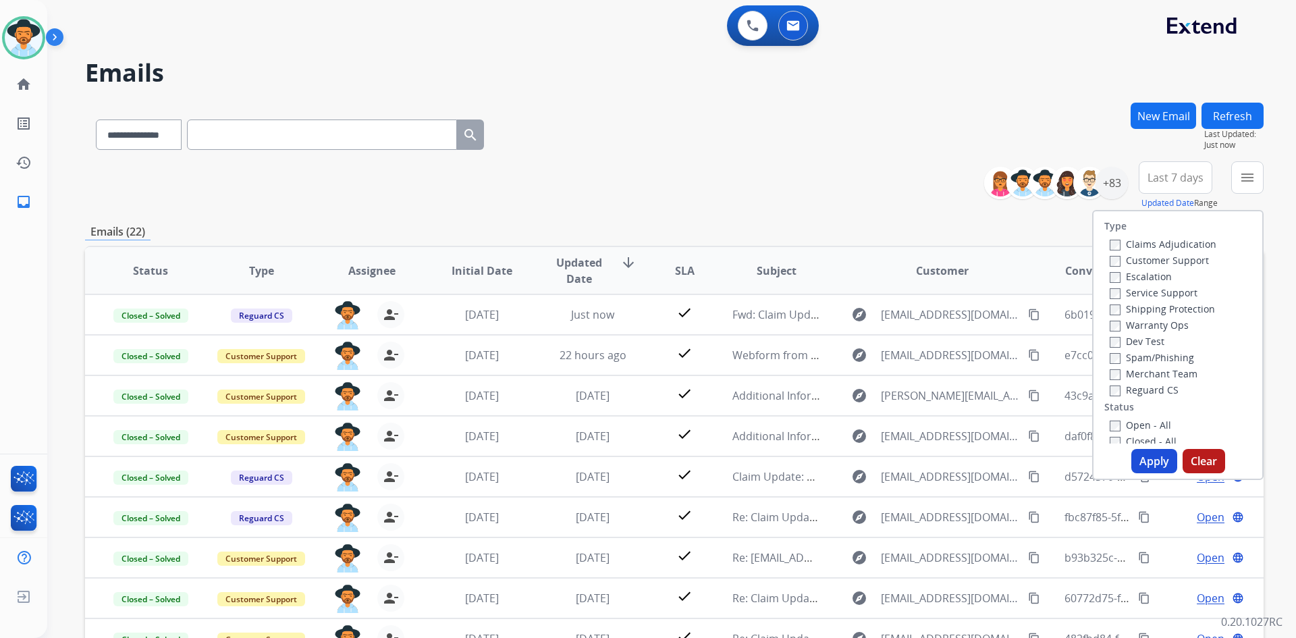
click at [1144, 423] on label "Open - All" at bounding box center [1139, 424] width 61 height 13
click at [1146, 455] on button "Apply" at bounding box center [1154, 461] width 46 height 24
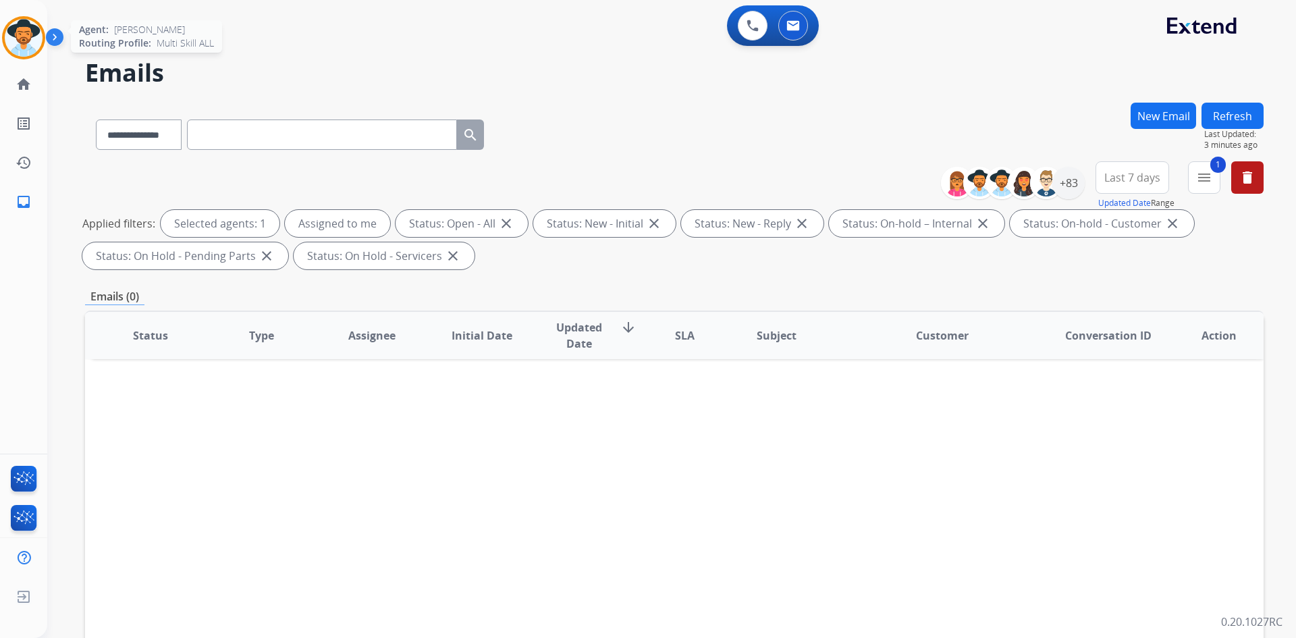
click at [28, 49] on img at bounding box center [24, 38] width 38 height 38
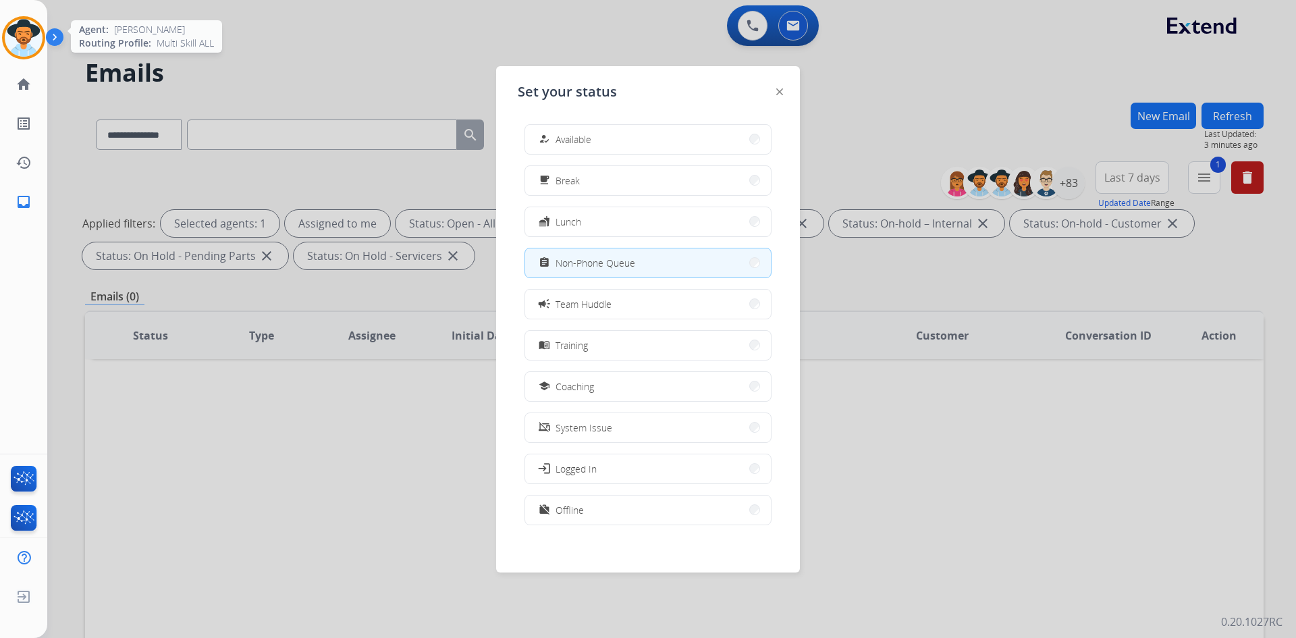
click at [28, 49] on img at bounding box center [24, 38] width 38 height 38
